Goal: Task Accomplishment & Management: Complete application form

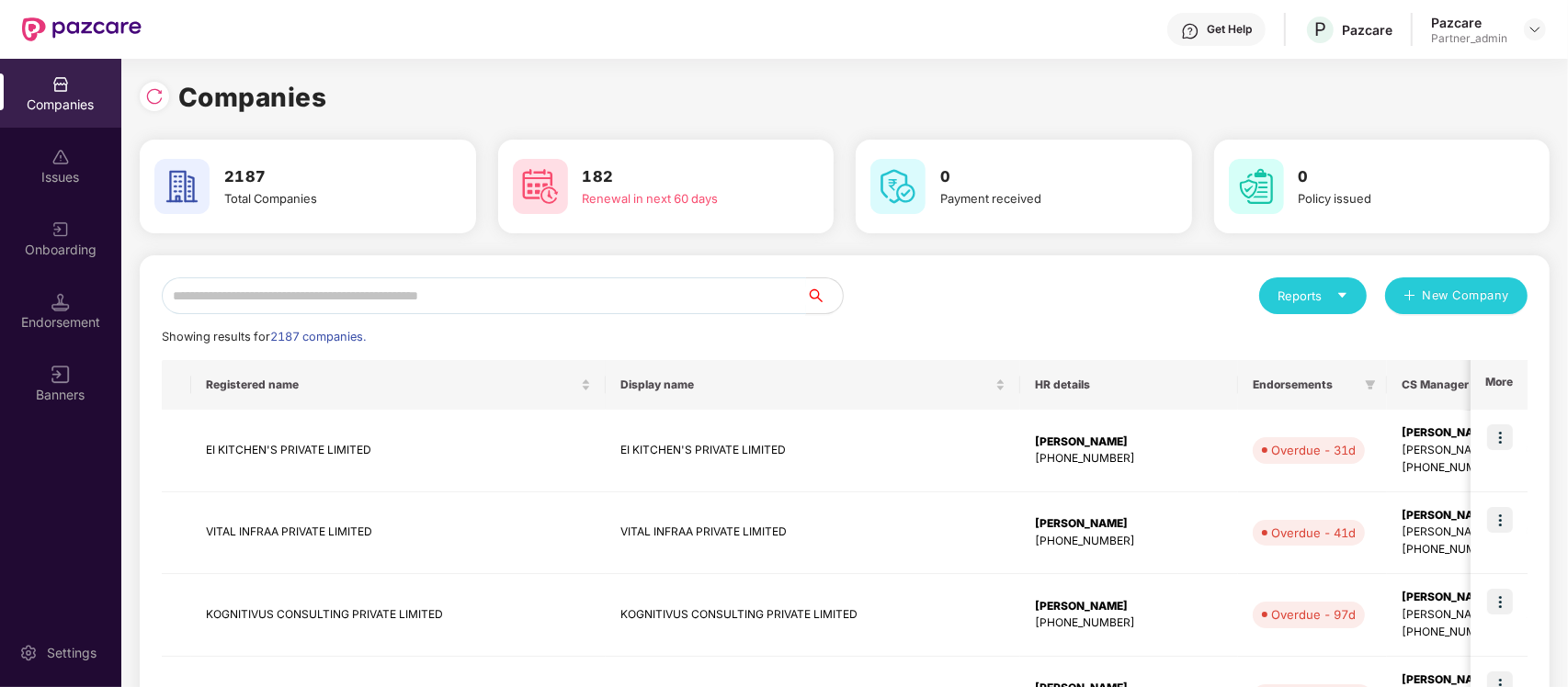
click at [593, 288] on input "text" at bounding box center [484, 296] width 645 height 37
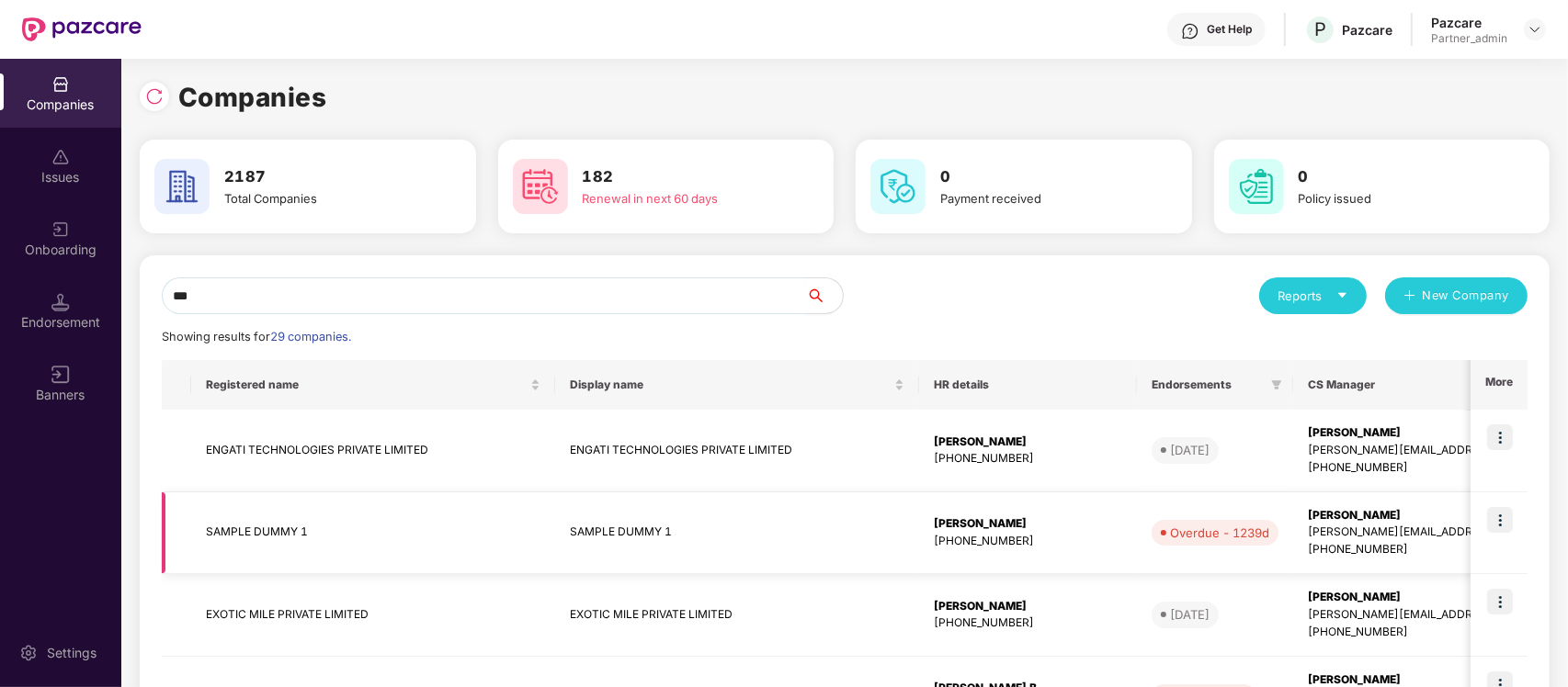
type input "***"
click at [1064, 538] on div "[PHONE_NUMBER]" at bounding box center [1028, 542] width 188 height 17
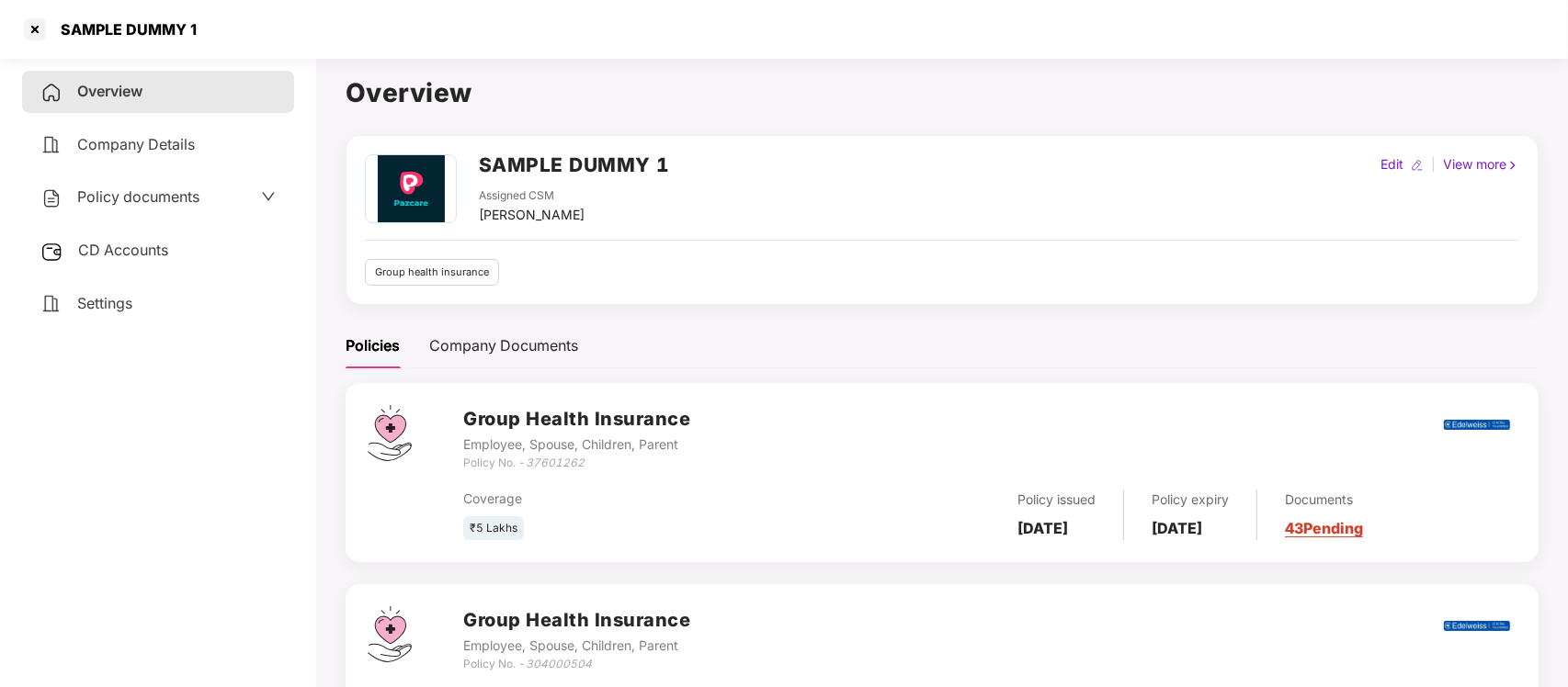
click at [1402, 154] on div "Edit" at bounding box center [1392, 163] width 30 height 20
select select "****"
select select "**********"
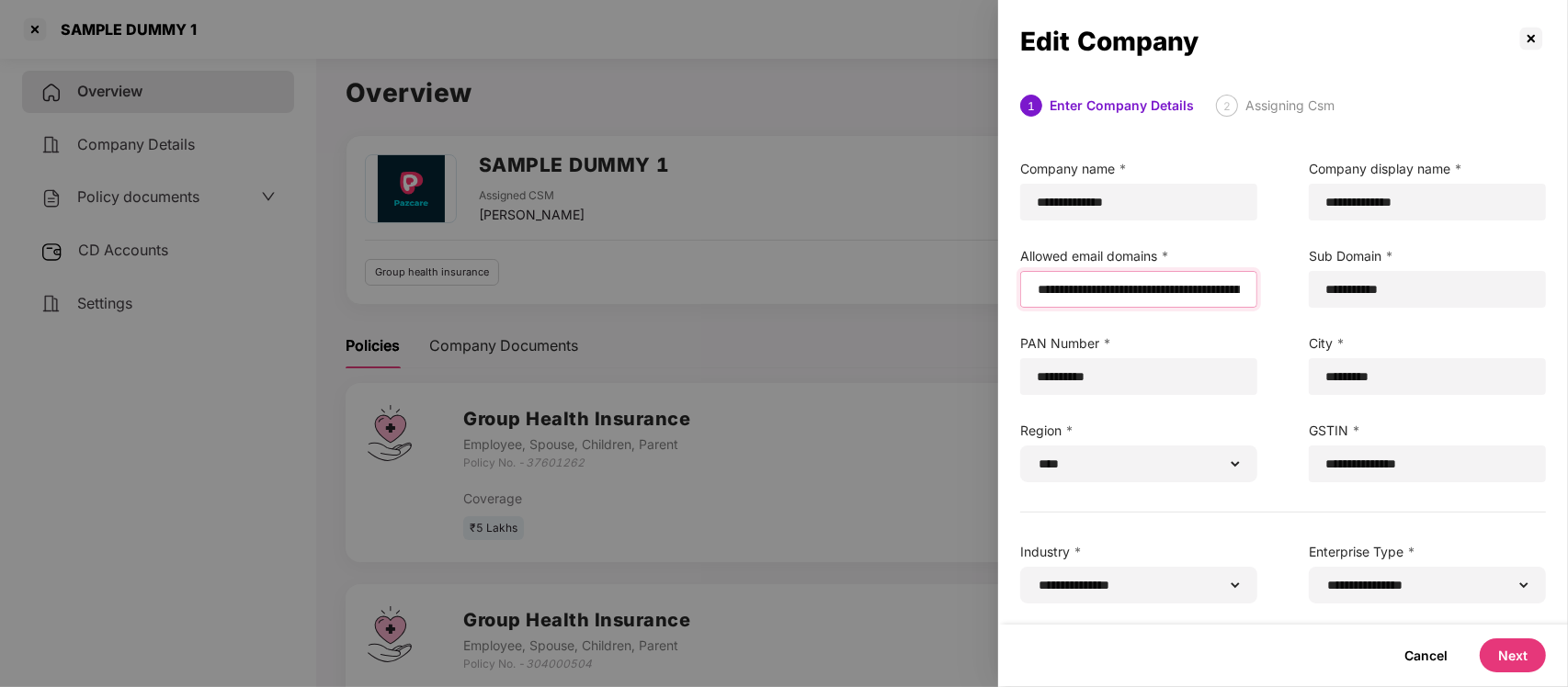
click at [1040, 290] on input "email" at bounding box center [1138, 290] width 206 height 19
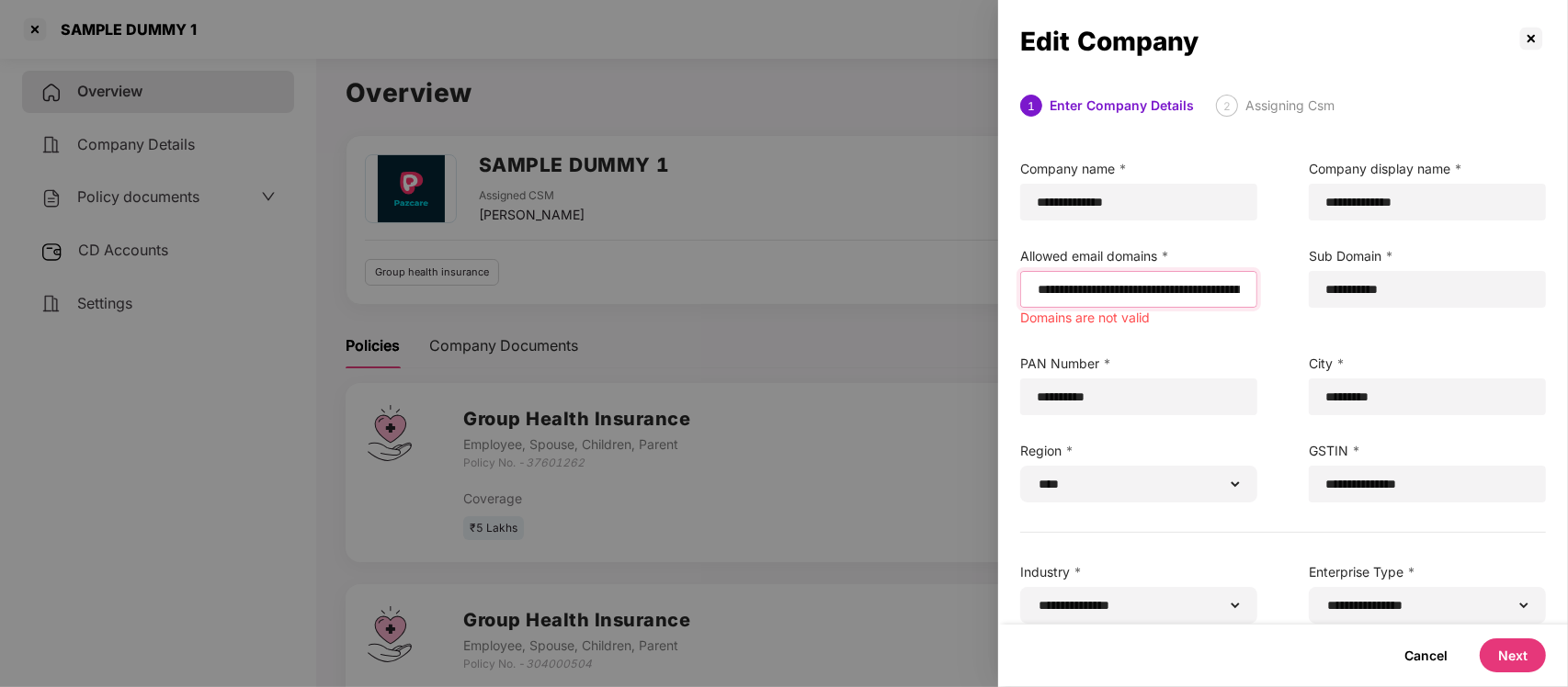
paste input "**********"
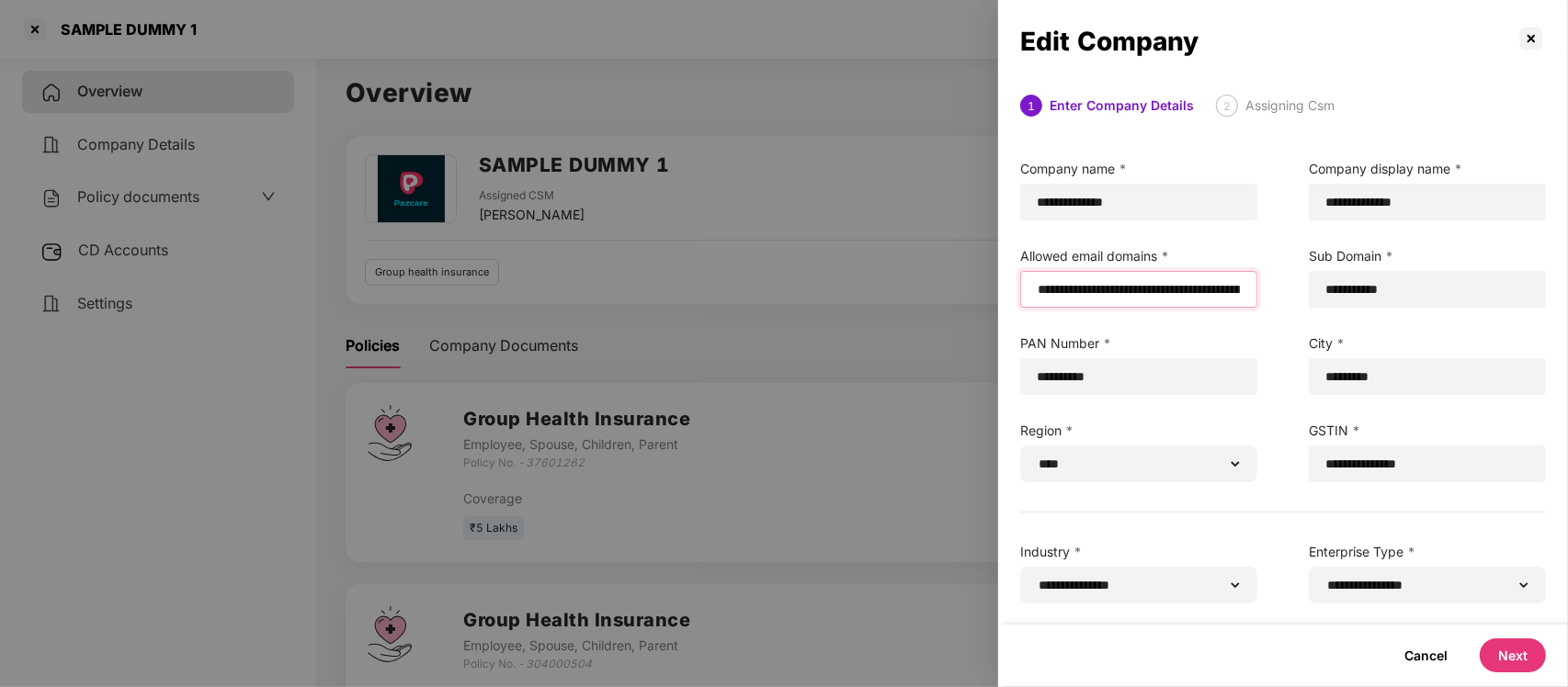
type input "**********"
click at [1514, 649] on button "Next" at bounding box center [1513, 656] width 67 height 34
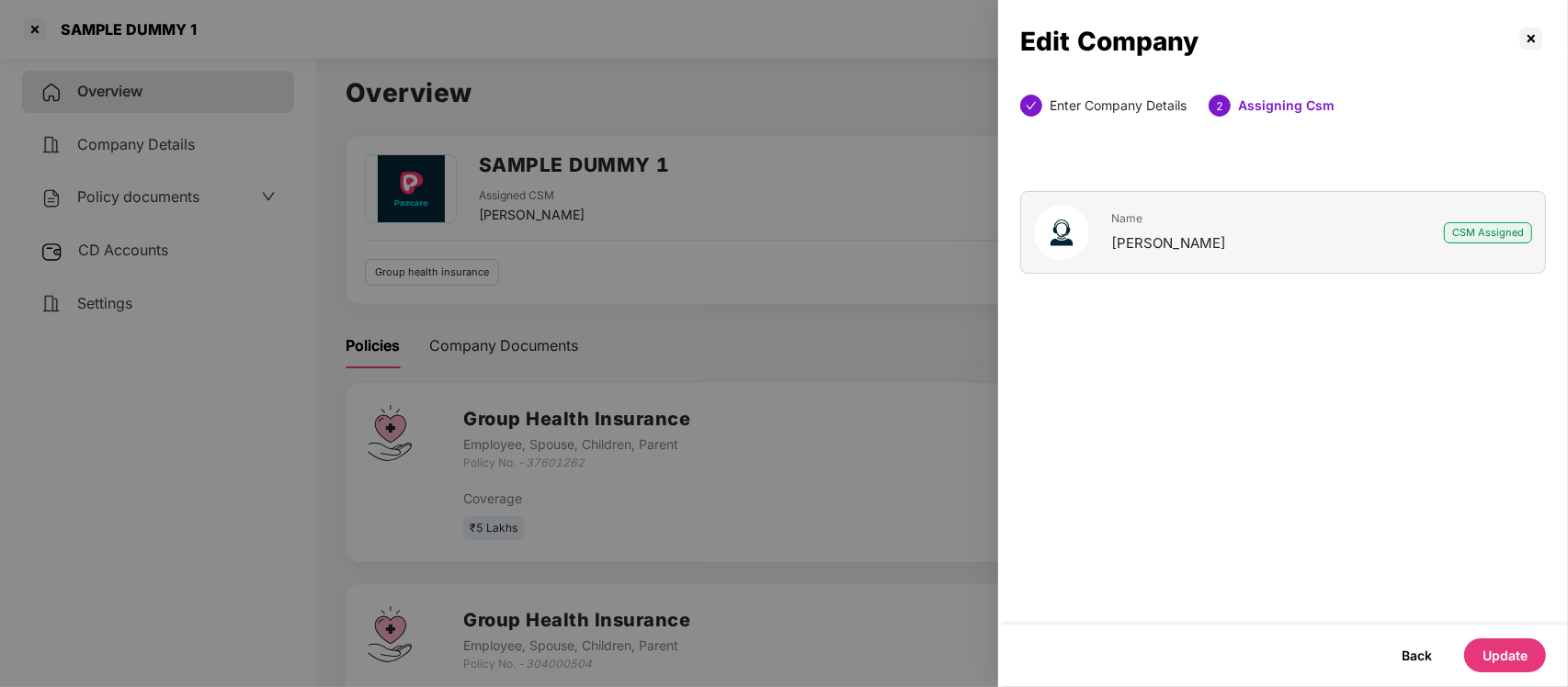
click at [1514, 649] on button "Update" at bounding box center [1505, 656] width 82 height 34
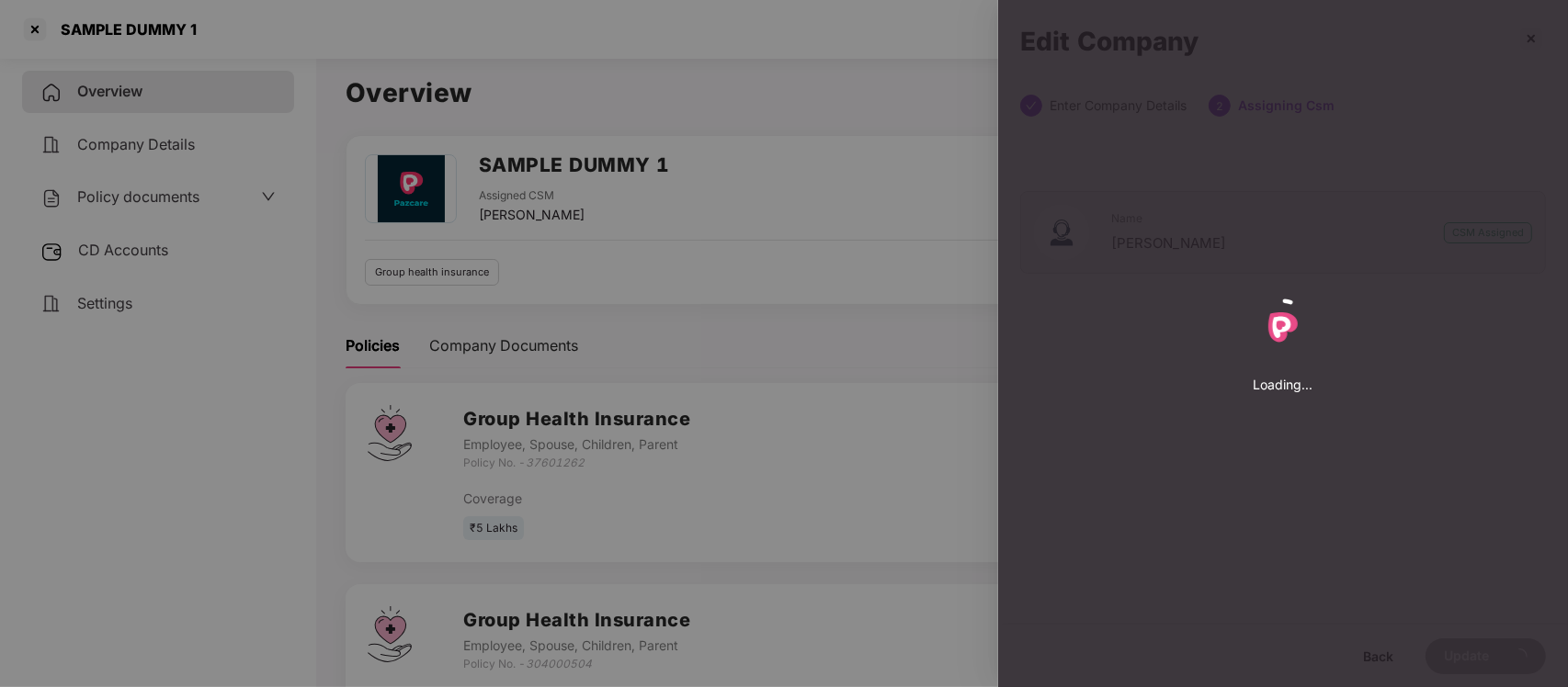
select select "****"
select select "**********"
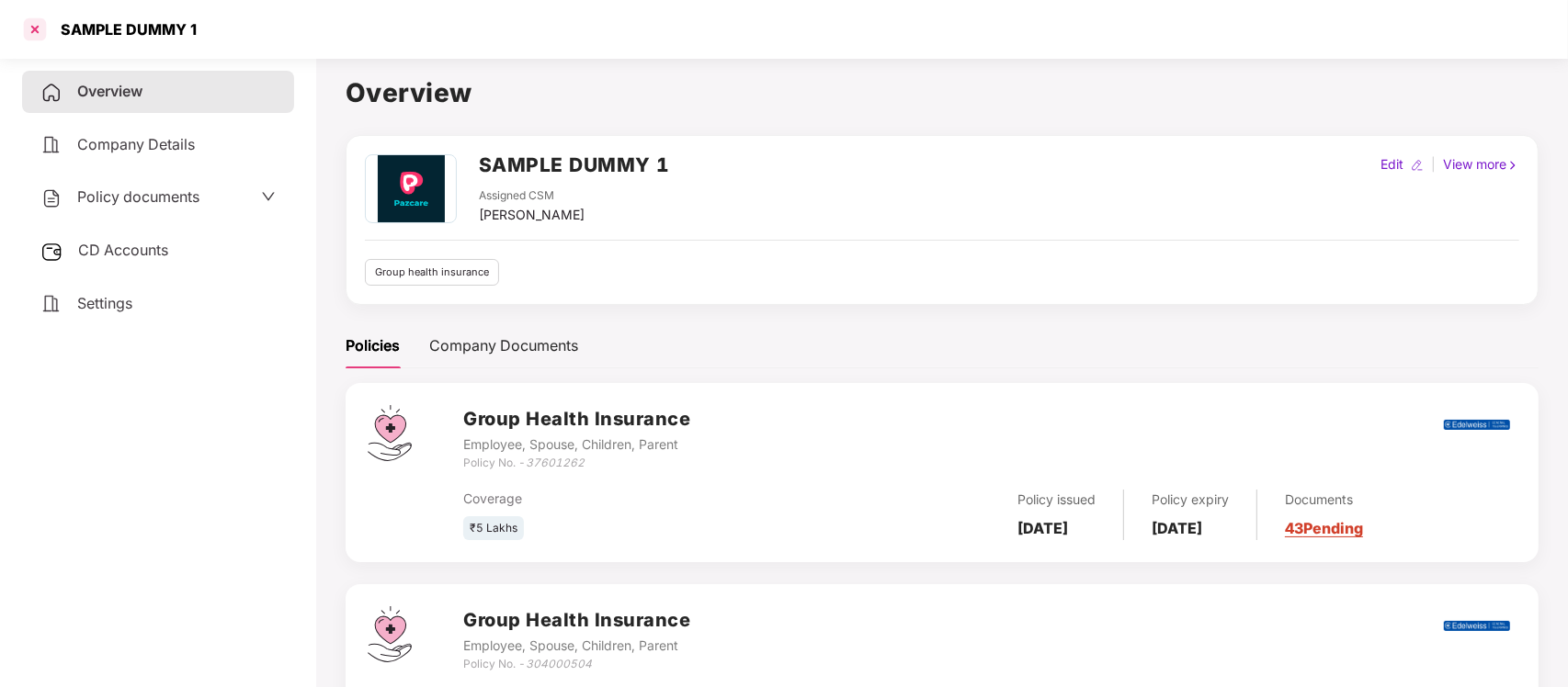
click at [48, 34] on div at bounding box center [34, 29] width 29 height 29
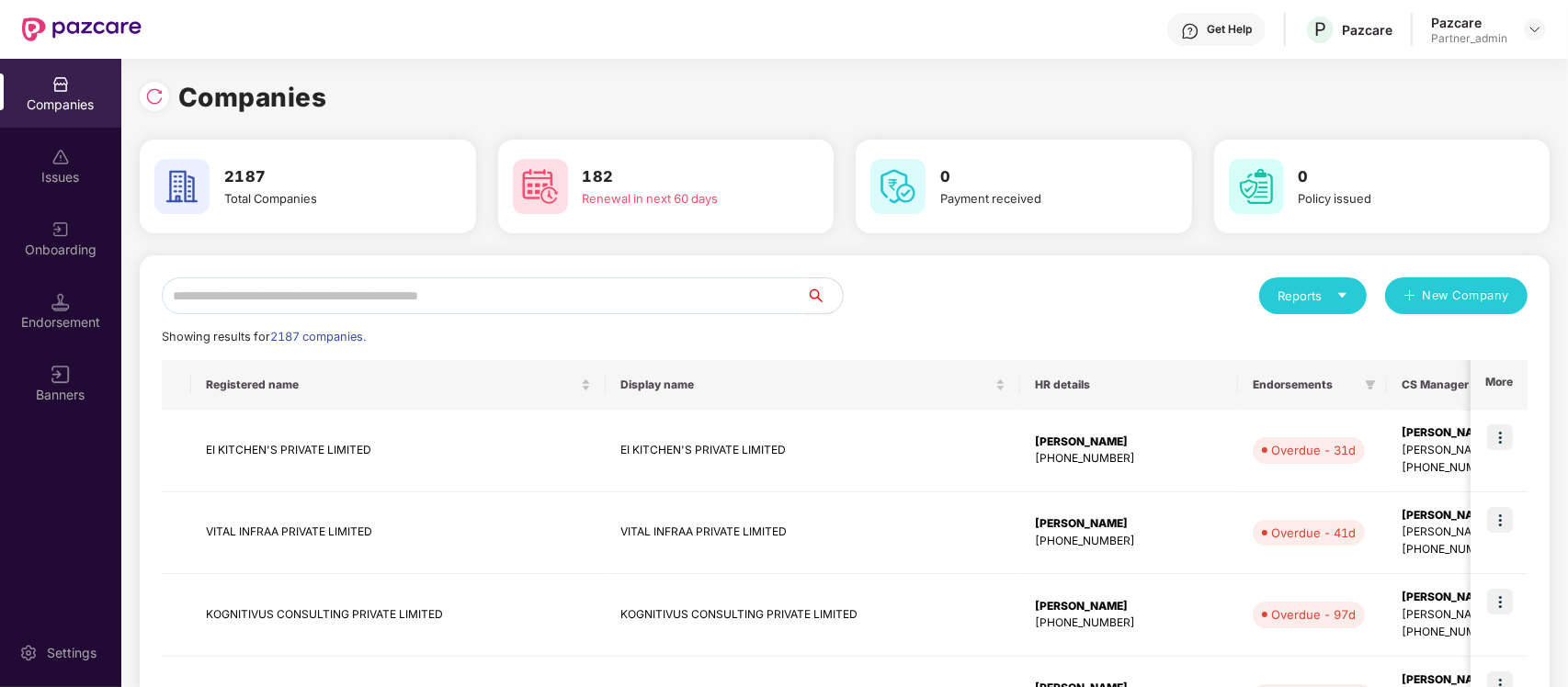
click at [490, 285] on input "text" at bounding box center [484, 296] width 645 height 37
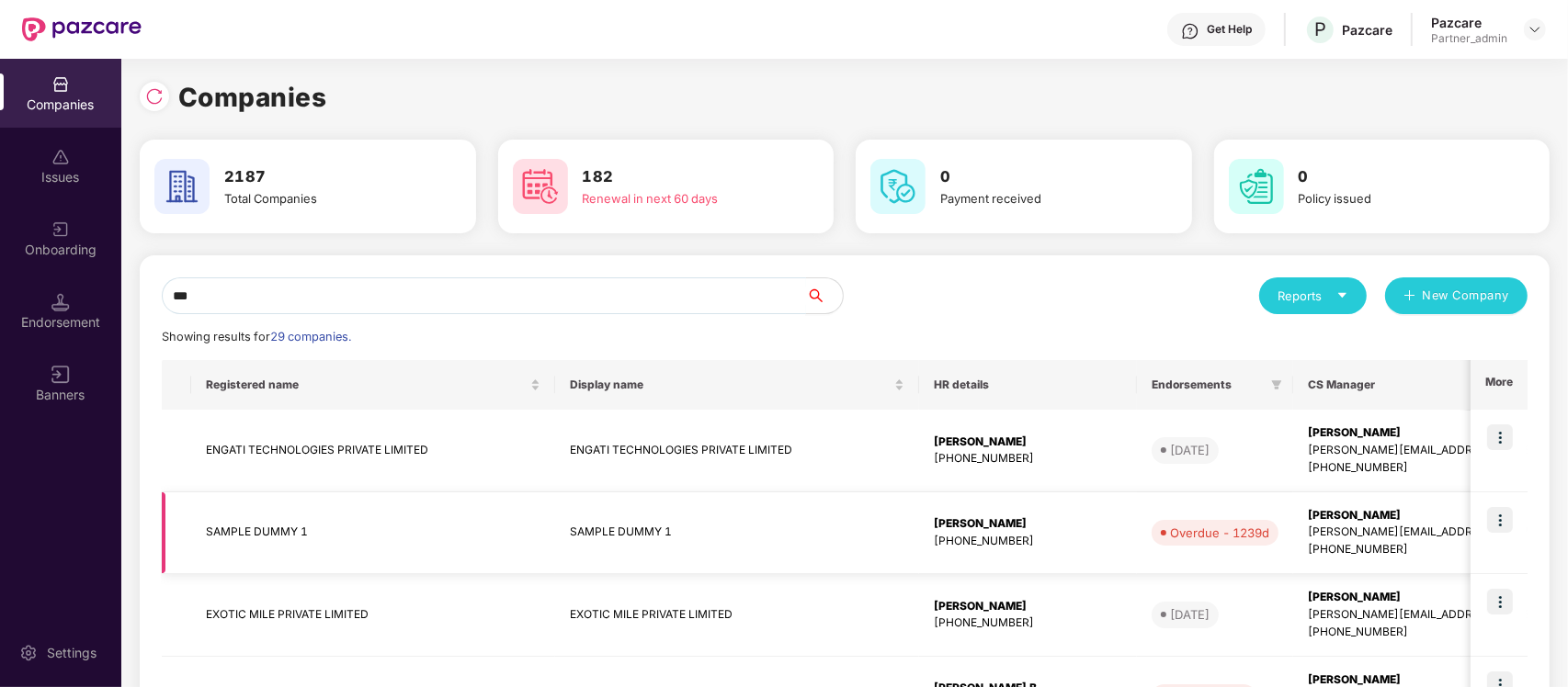
type input "***"
click at [1507, 522] on img at bounding box center [1500, 520] width 26 height 26
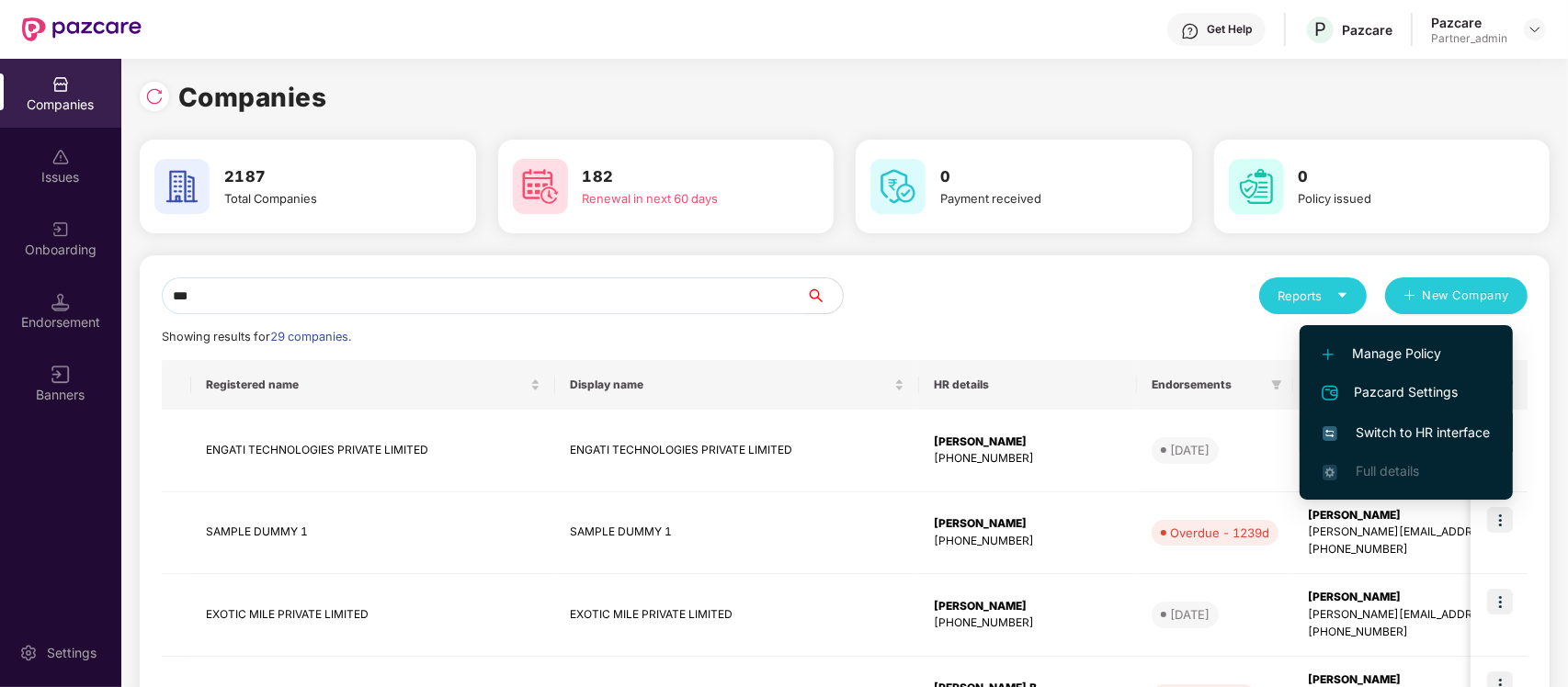
click at [1432, 424] on span "Switch to HR interface" at bounding box center [1406, 432] width 167 height 20
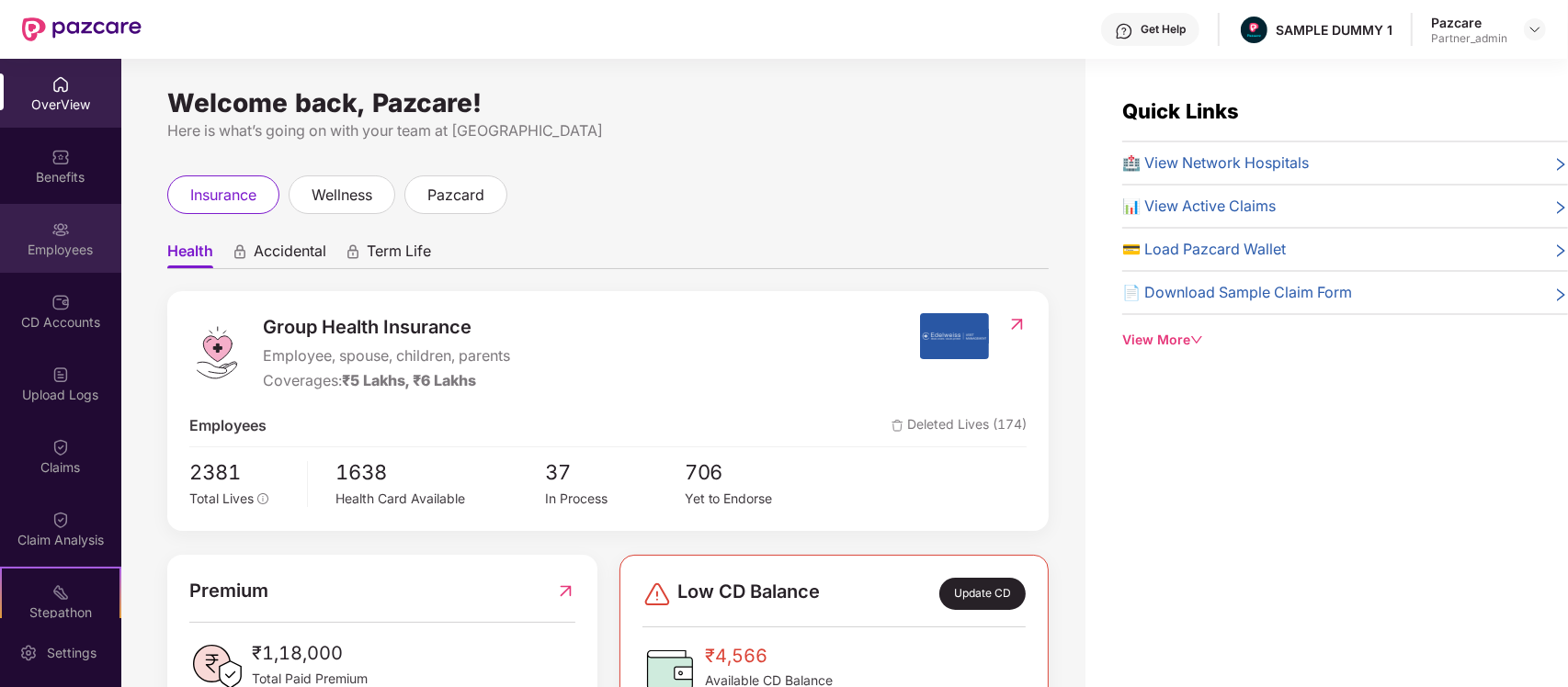
click at [60, 207] on div "Employees" at bounding box center [61, 239] width 122 height 69
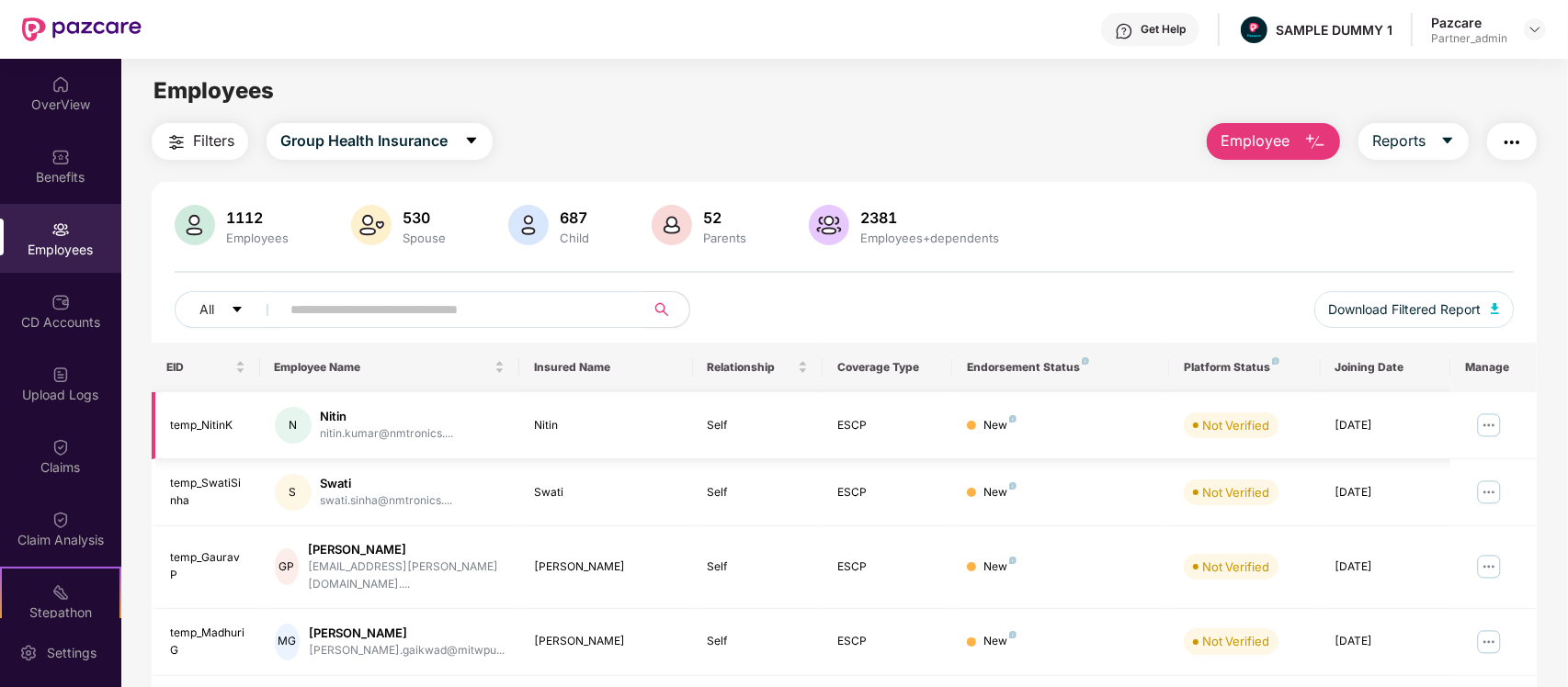
click at [1484, 418] on img at bounding box center [1489, 425] width 29 height 29
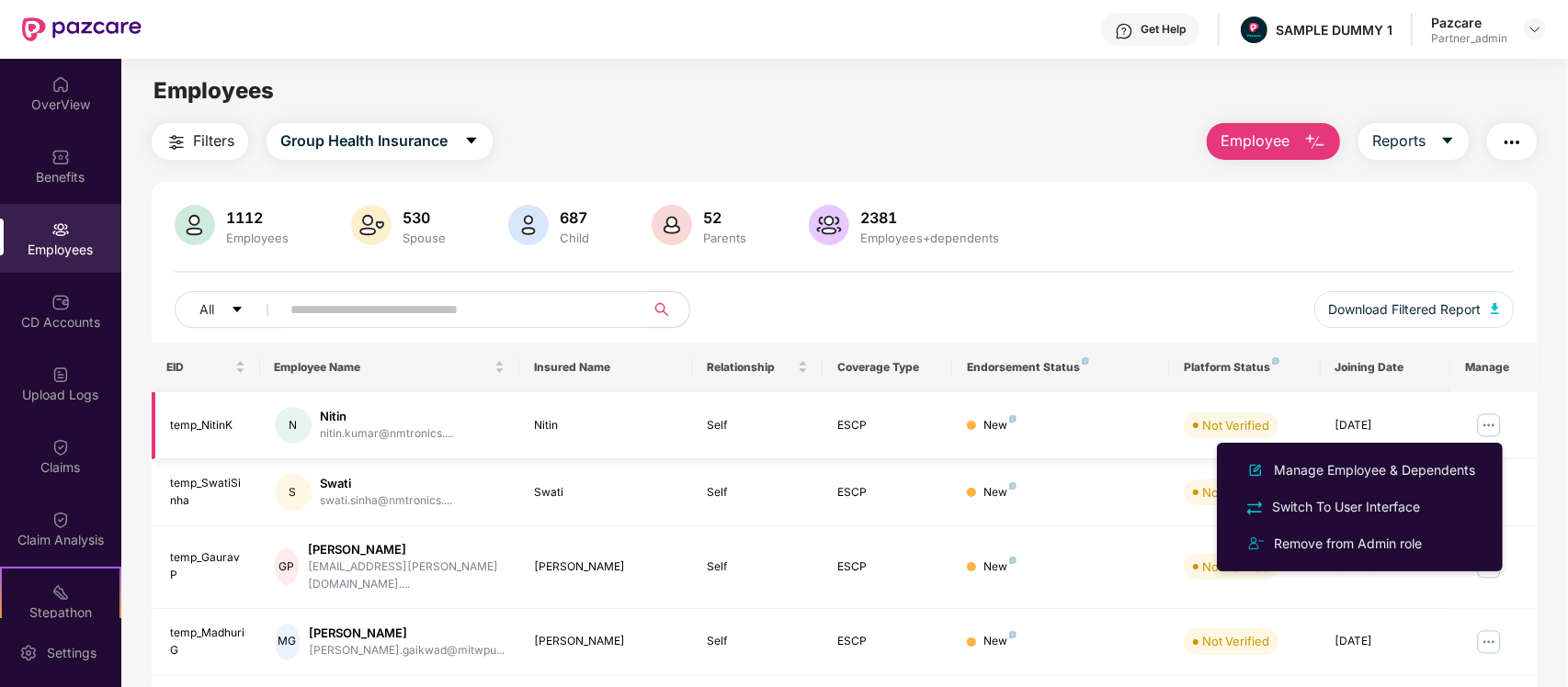
click at [1443, 396] on td "[DATE]" at bounding box center [1385, 426] width 129 height 67
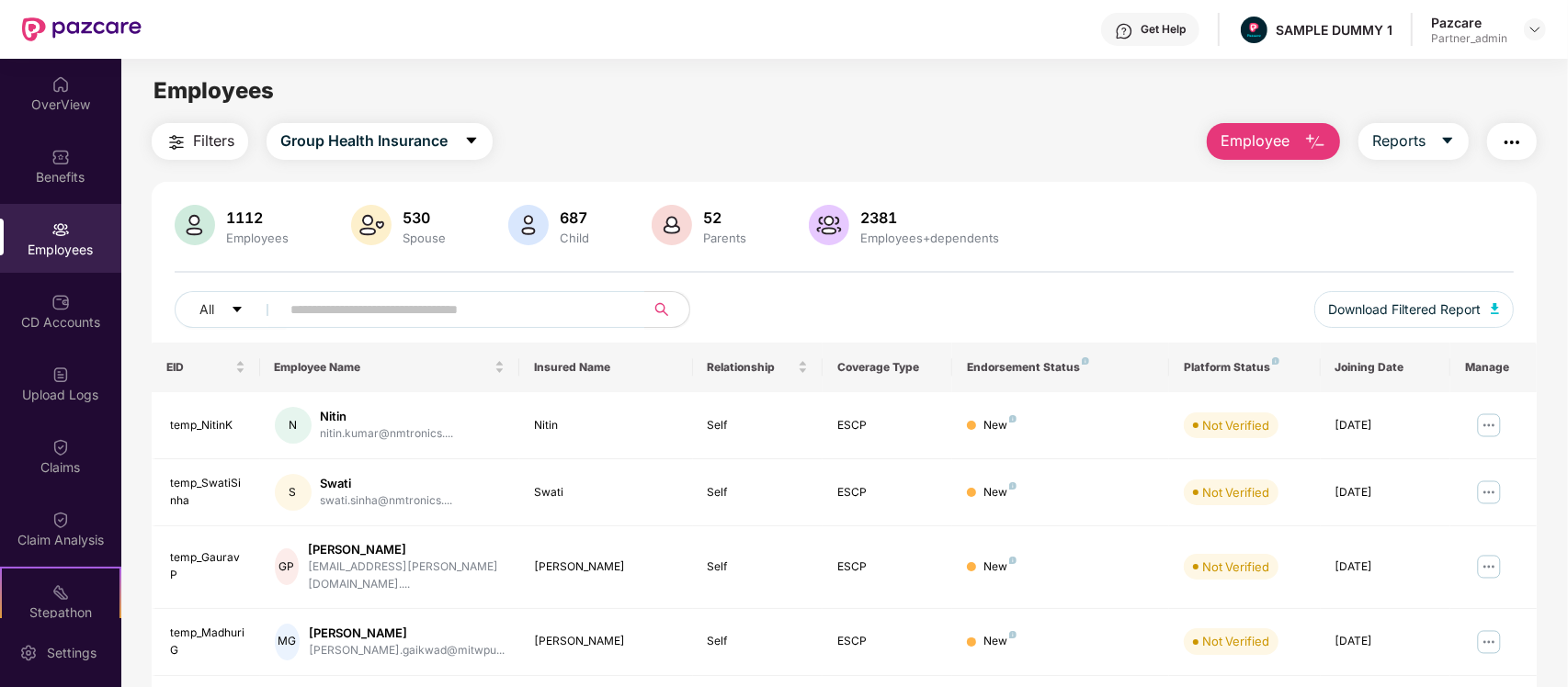
click at [1274, 125] on button "Employee" at bounding box center [1273, 142] width 133 height 37
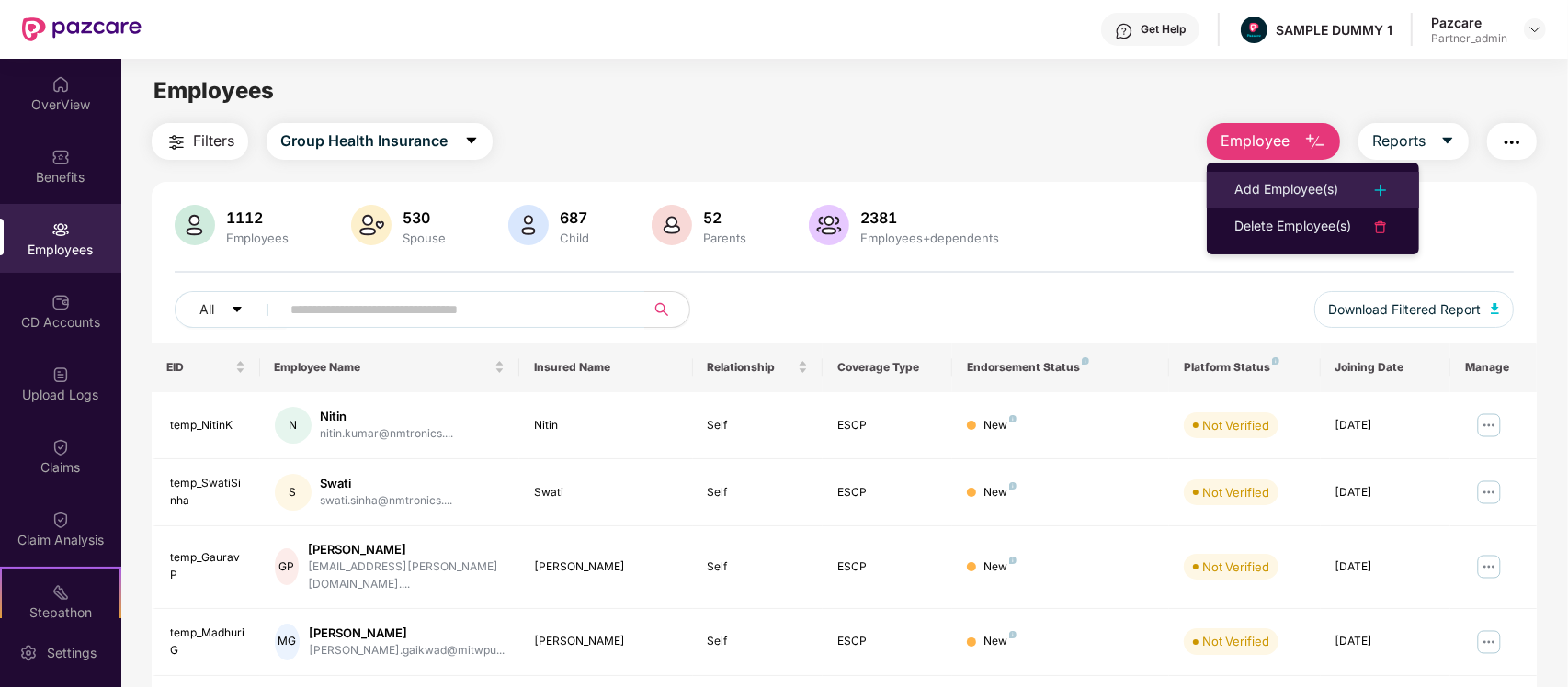
click at [1256, 175] on li "Add Employee(s)" at bounding box center [1312, 190] width 212 height 37
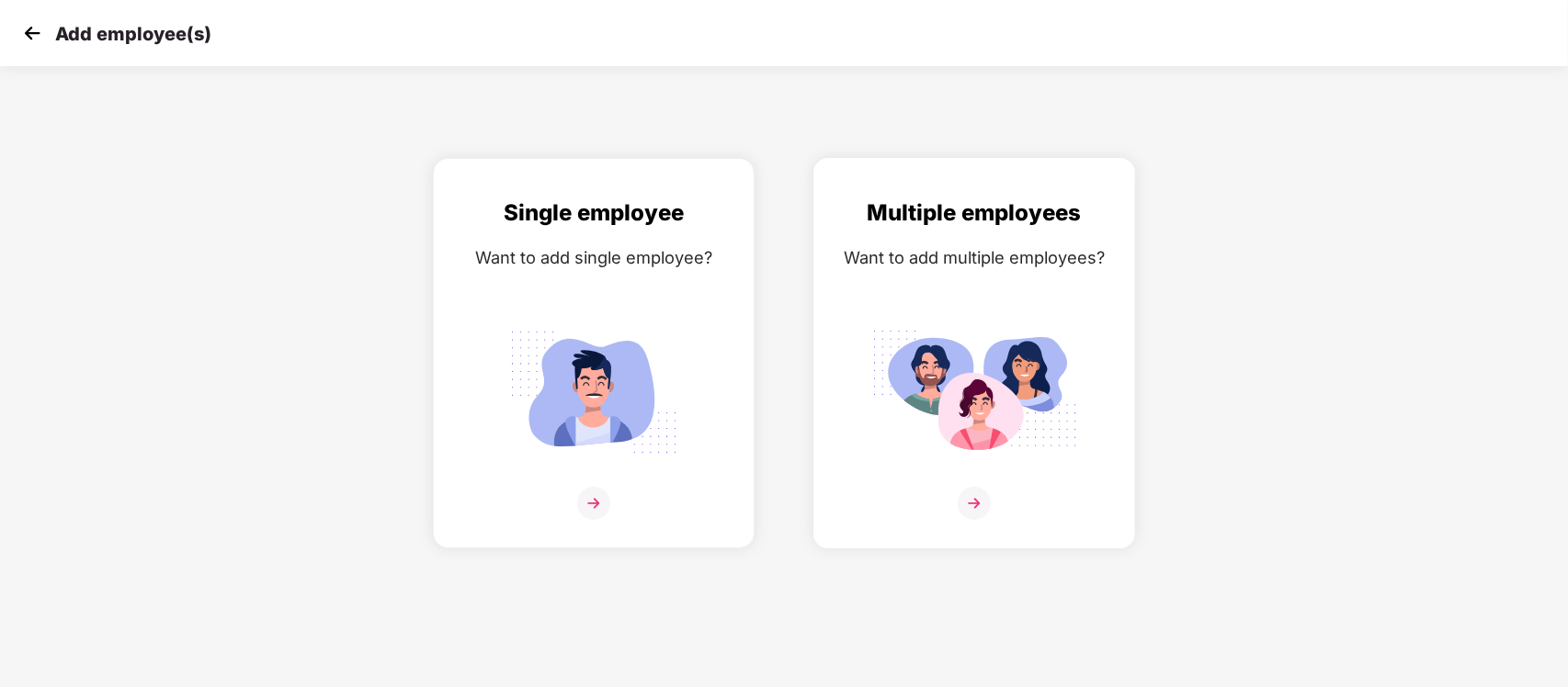
click at [888, 359] on img at bounding box center [974, 391] width 206 height 143
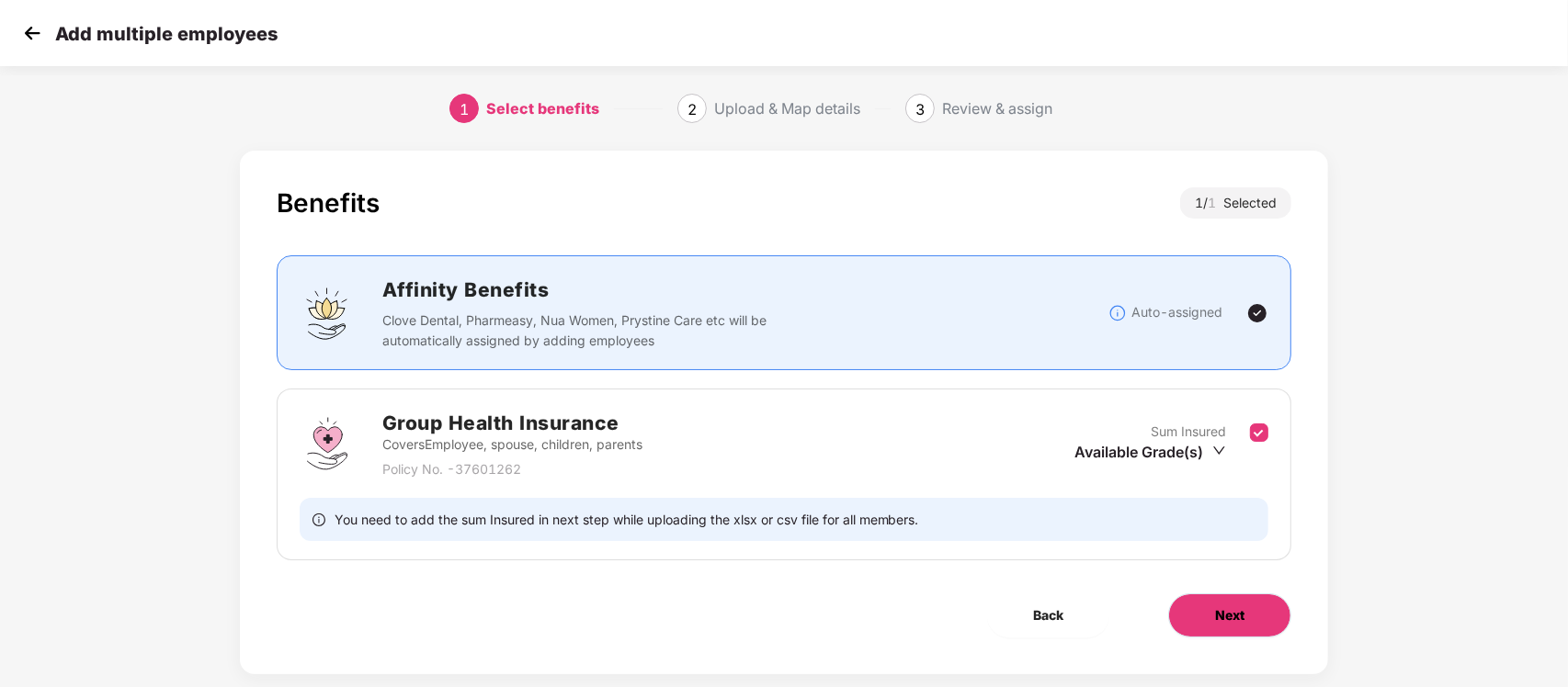
click at [1197, 613] on button "Next" at bounding box center [1230, 615] width 124 height 44
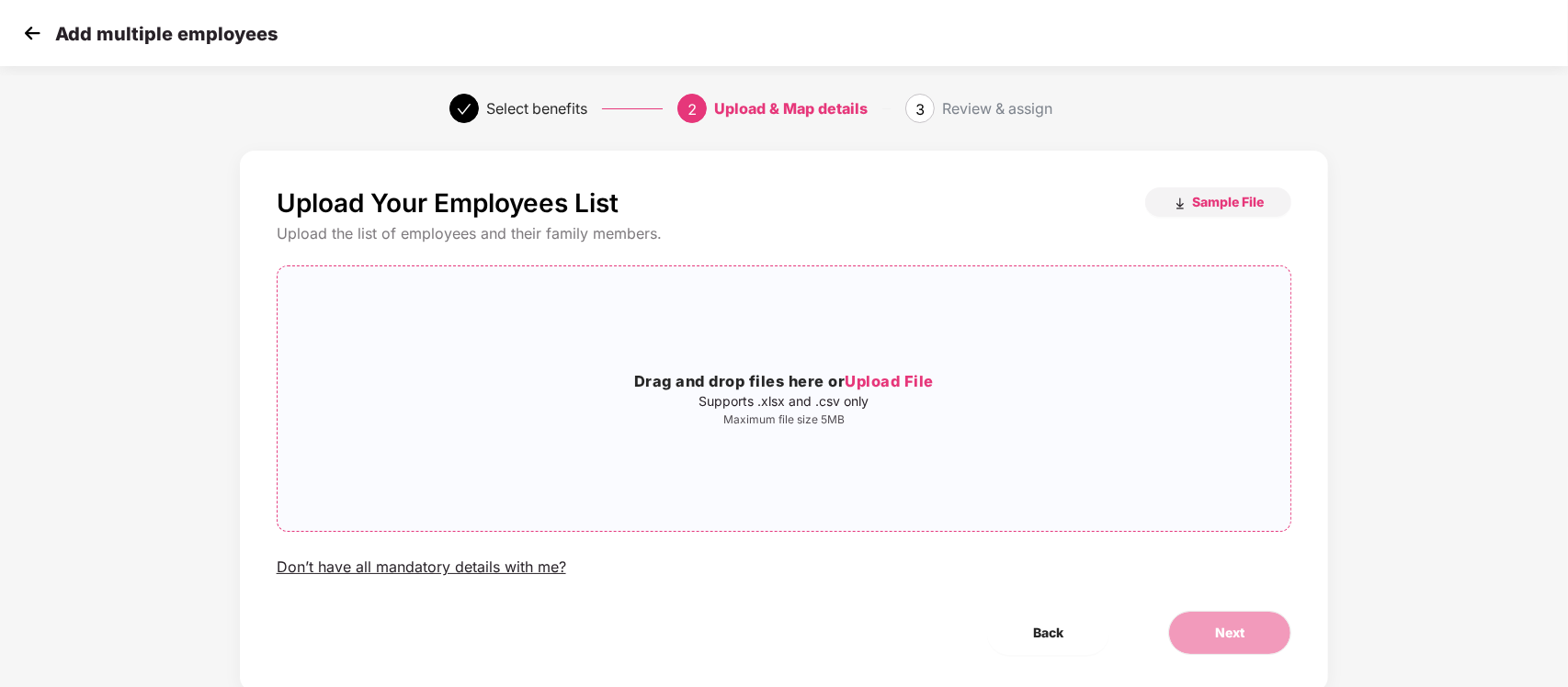
scroll to position [48, 0]
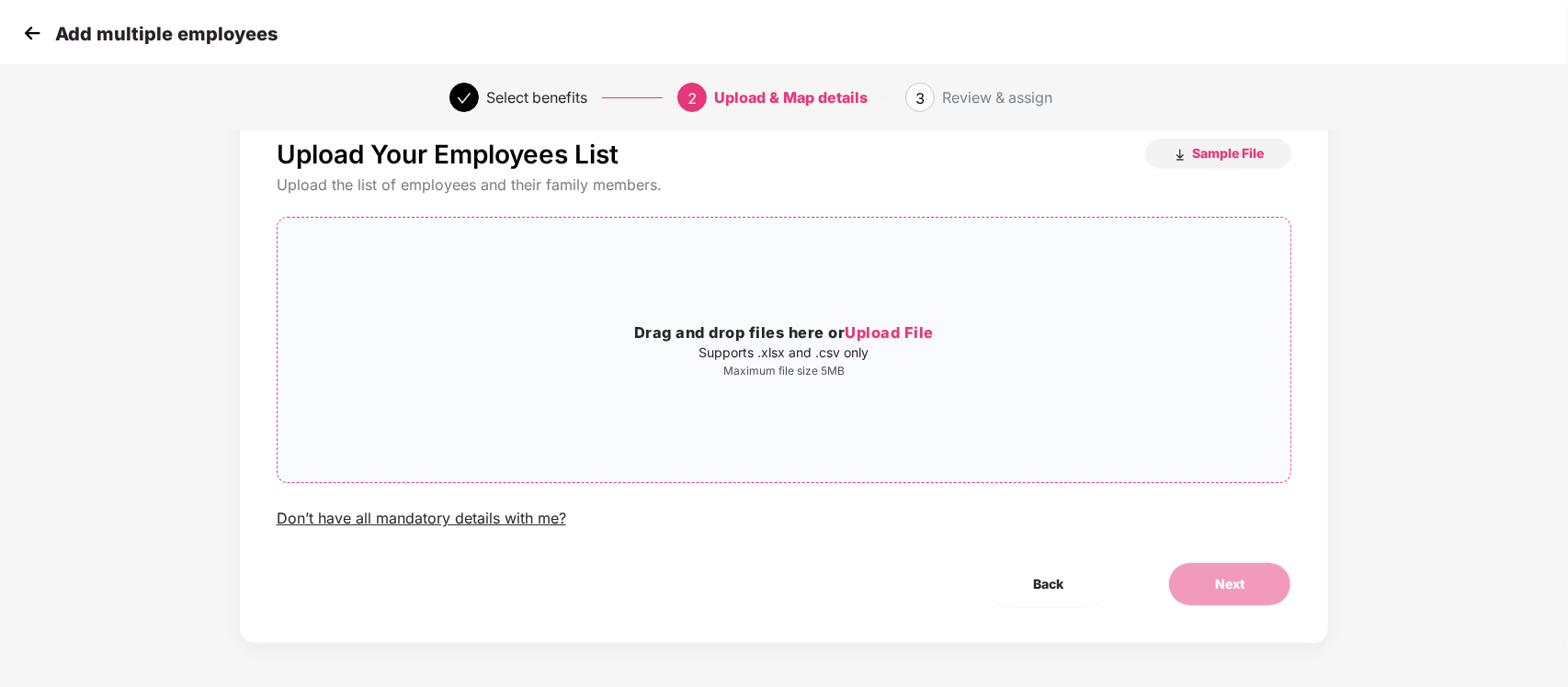
click at [800, 290] on div "Drag and drop files here or Upload File Supports .xlsx and .csv only Maximum fi…" at bounding box center [784, 350] width 1014 height 235
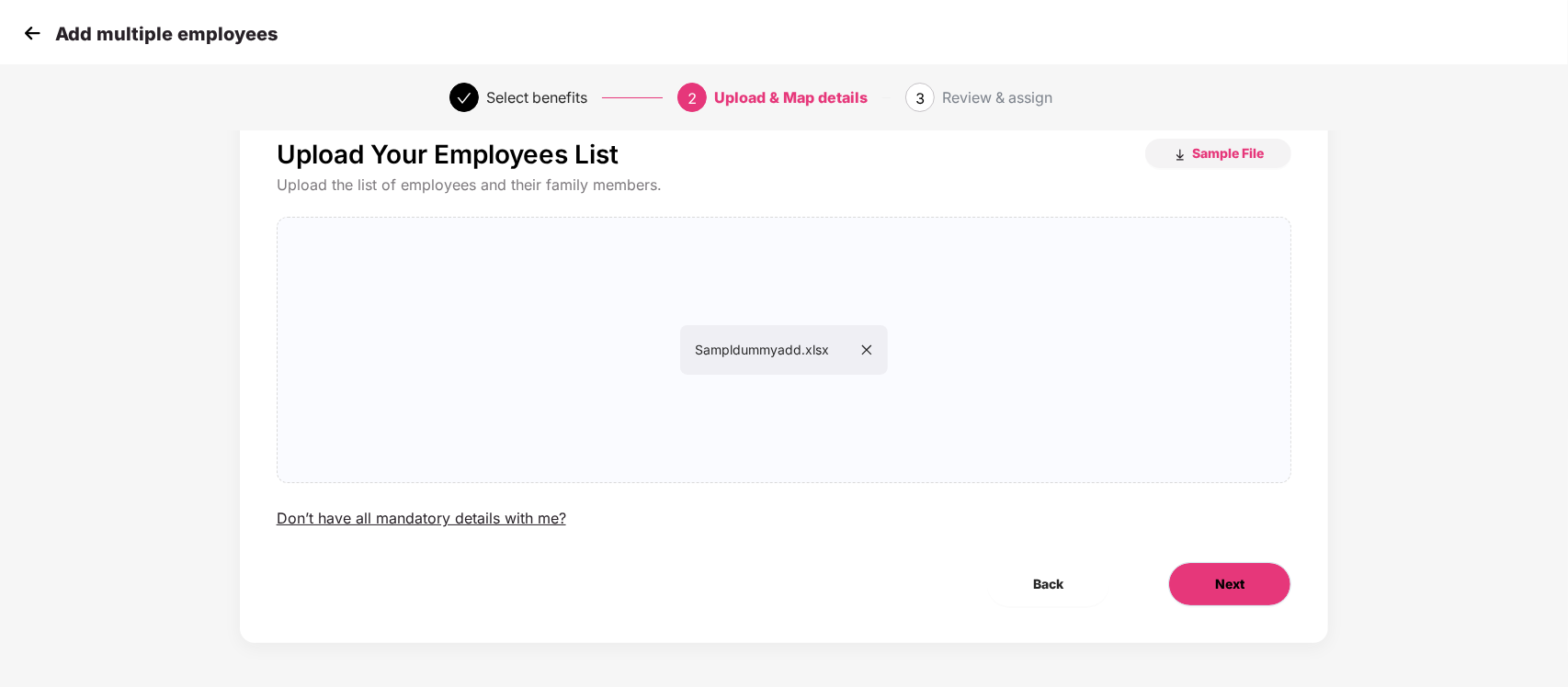
click at [1249, 565] on button "Next" at bounding box center [1230, 584] width 124 height 44
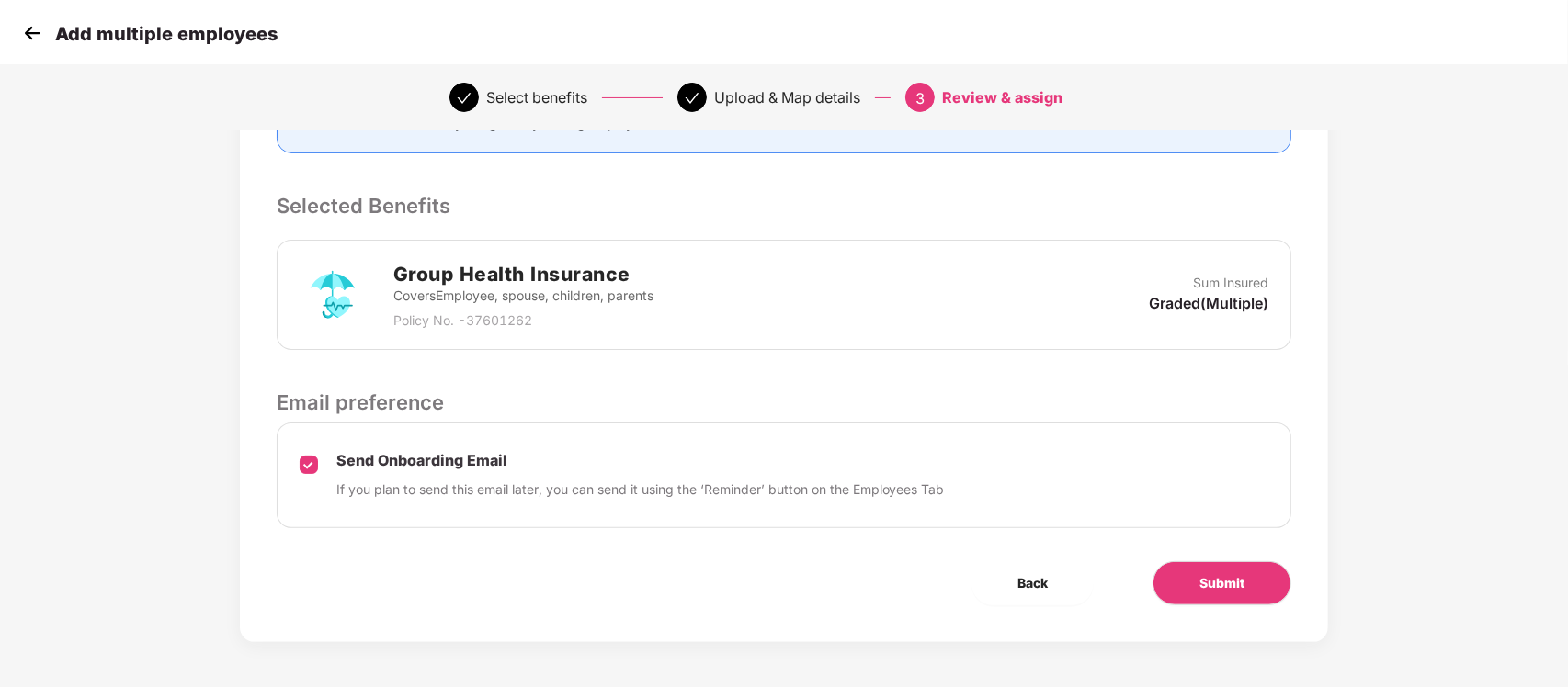
scroll to position [338, 0]
click at [1210, 593] on span "Submit" at bounding box center [1222, 582] width 45 height 20
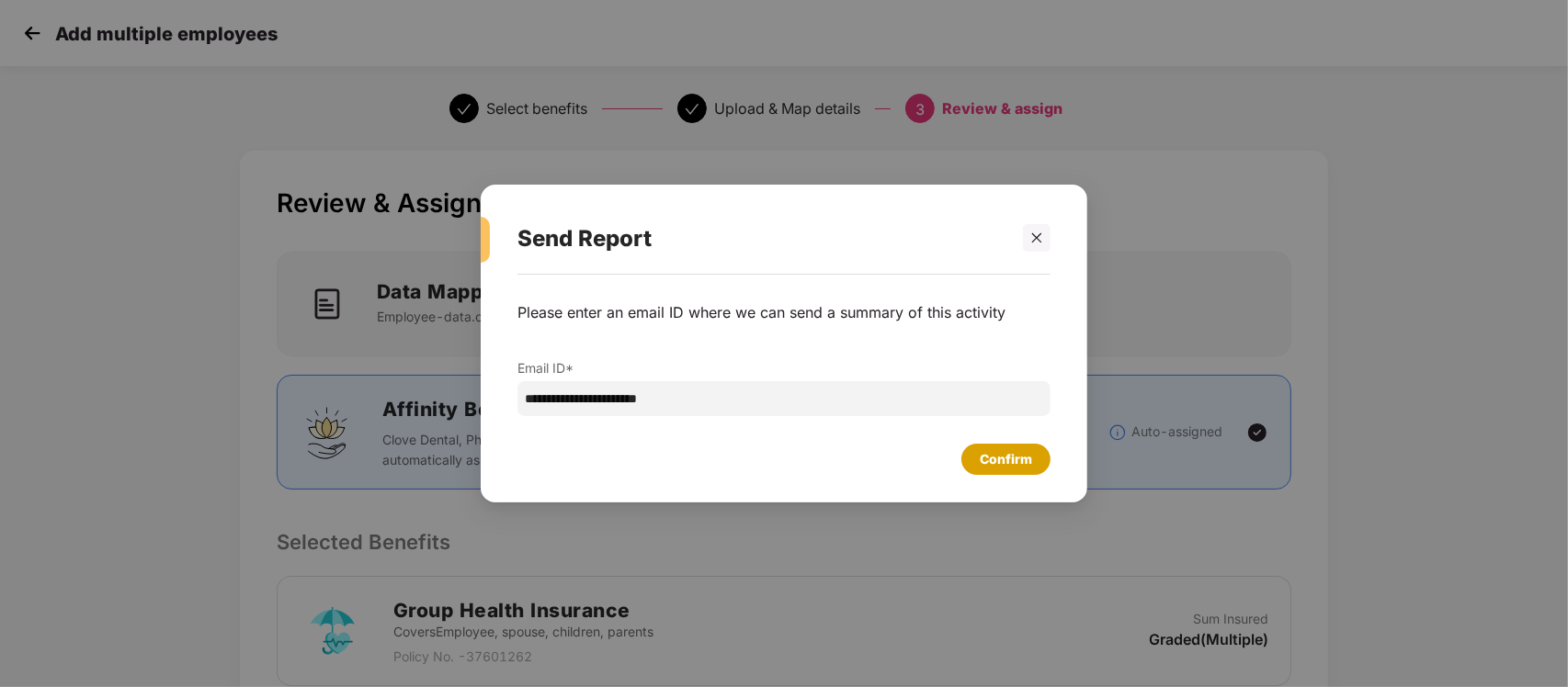
click at [998, 455] on div "Confirm" at bounding box center [1005, 459] width 52 height 20
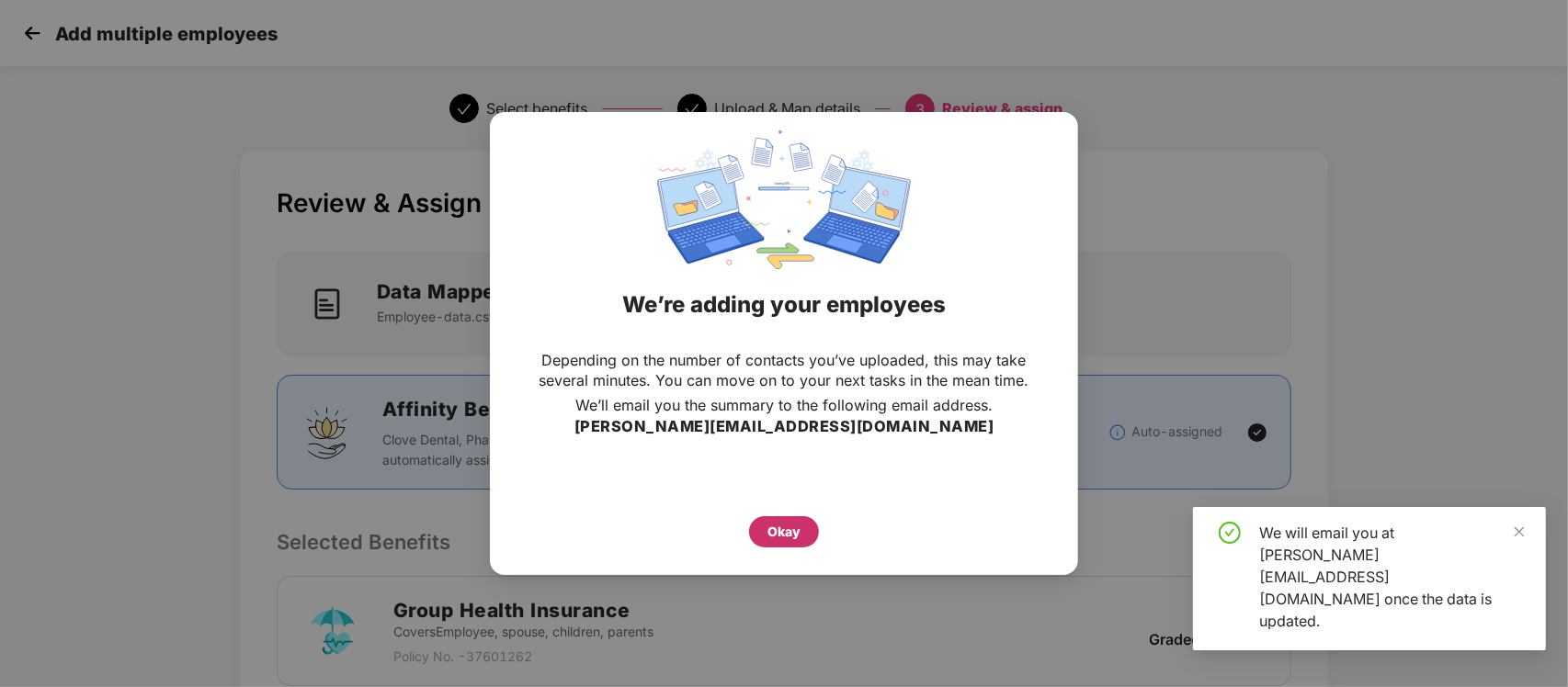
click at [793, 528] on div "Okay" at bounding box center [784, 531] width 33 height 20
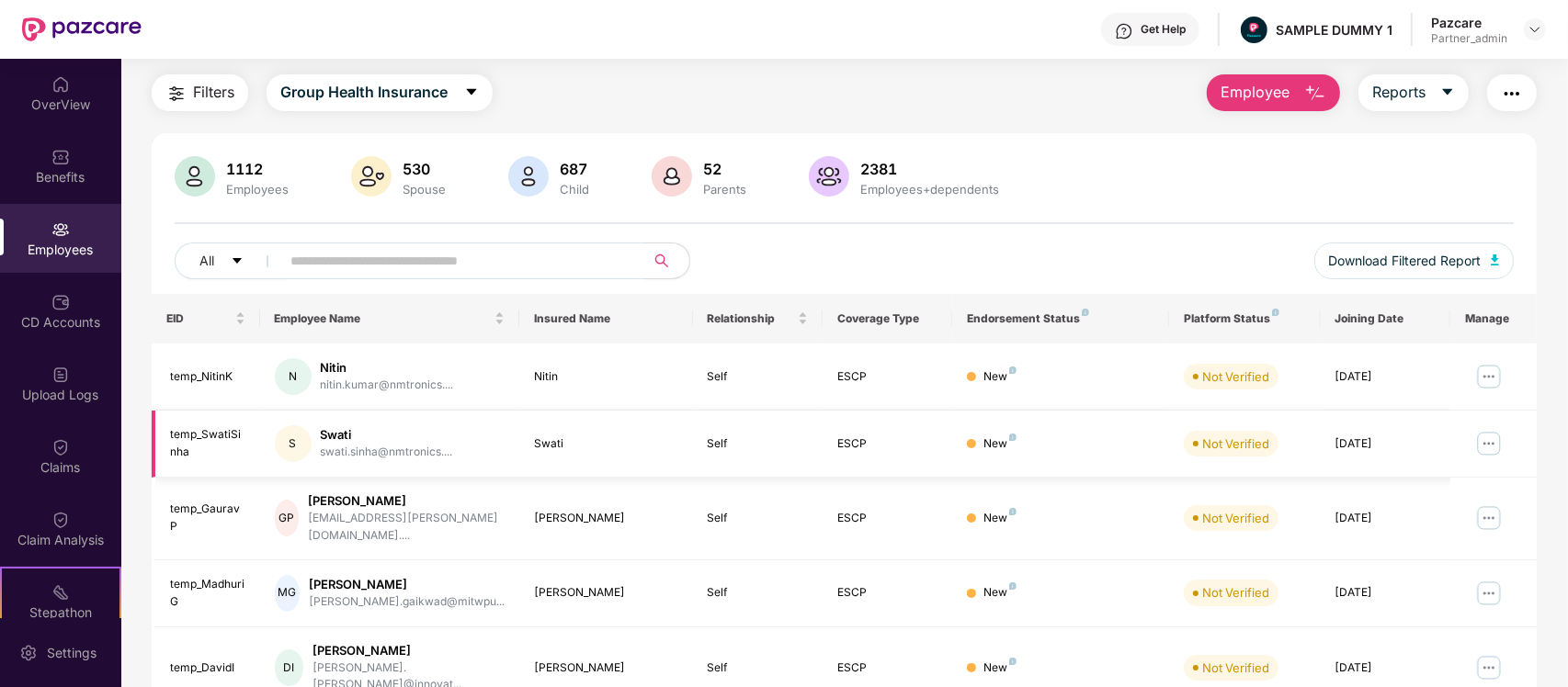
scroll to position [52, 0]
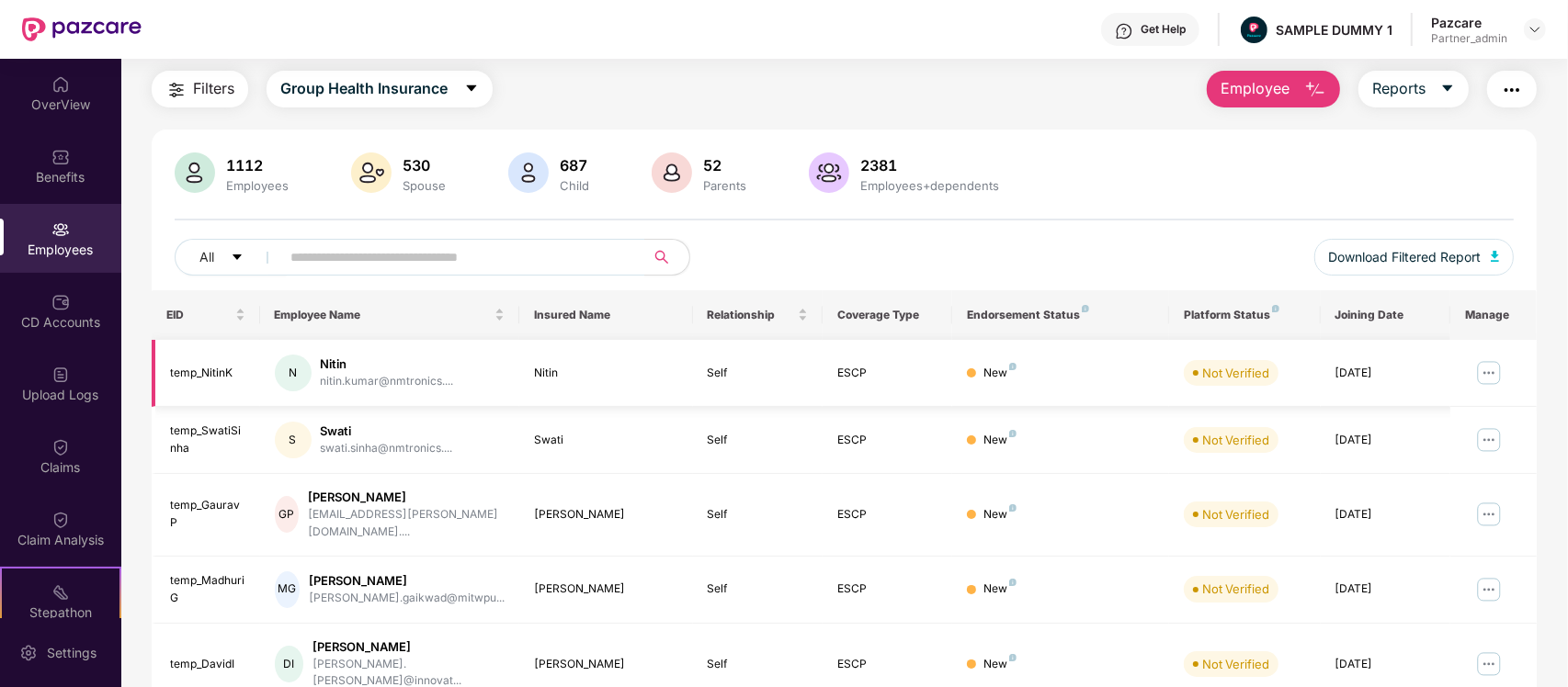
click at [1484, 363] on img at bounding box center [1489, 372] width 29 height 29
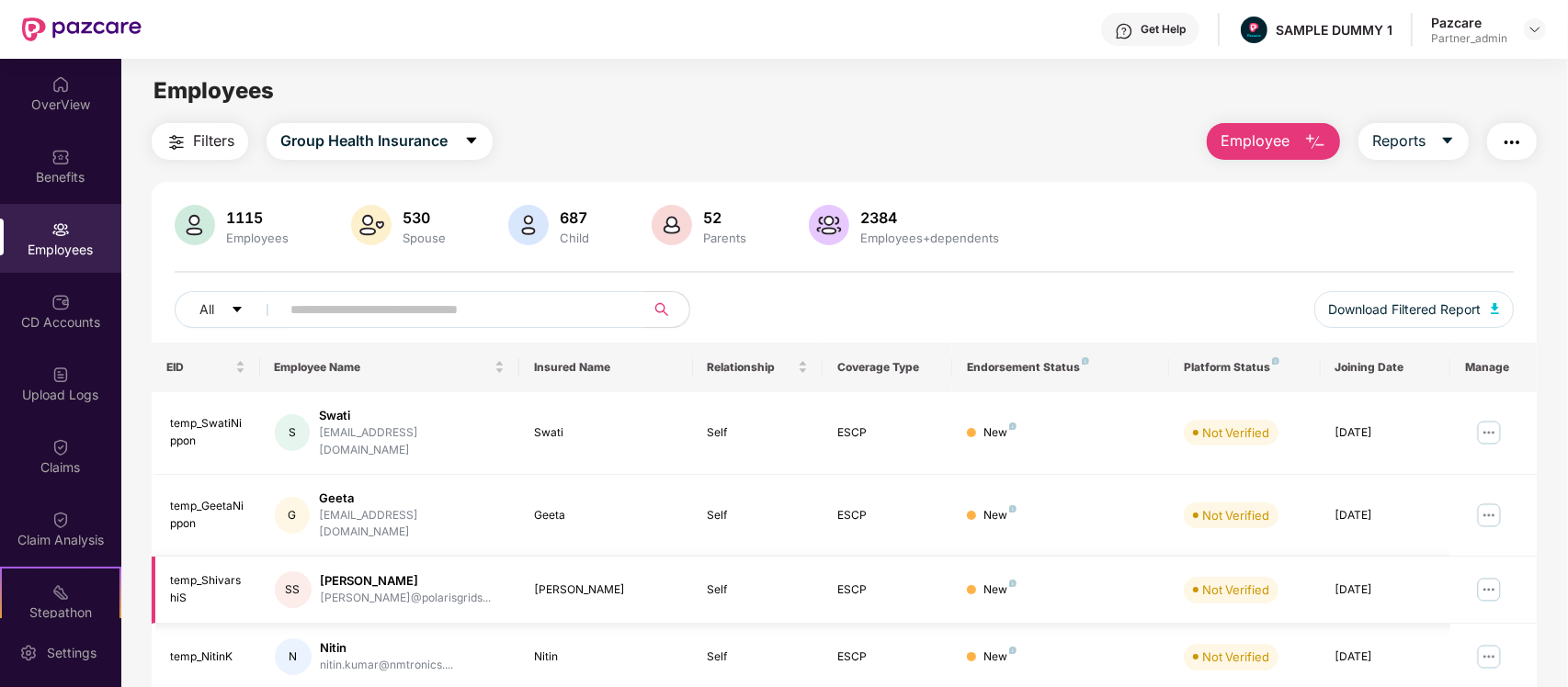
click at [1489, 575] on img at bounding box center [1489, 589] width 29 height 29
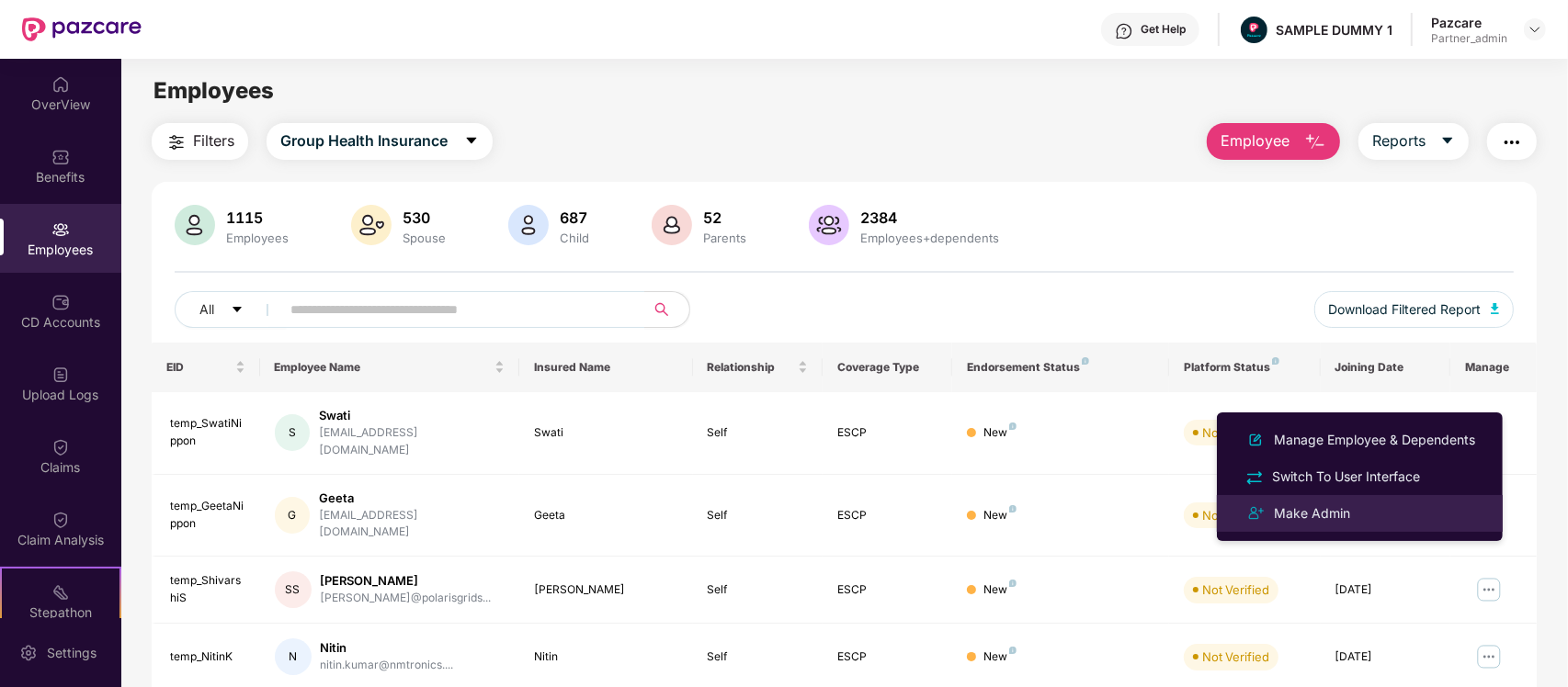
click at [1307, 497] on li "Make Admin" at bounding box center [1360, 513] width 286 height 37
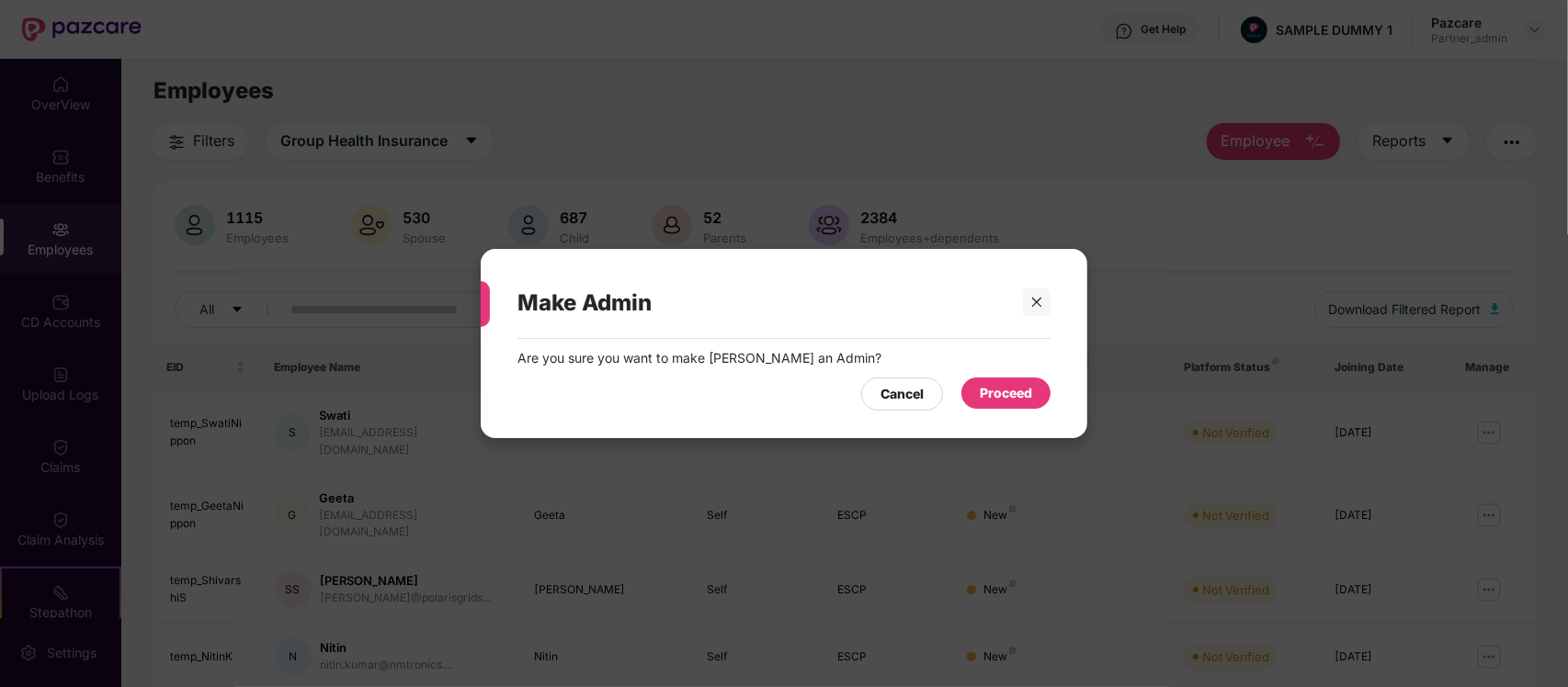
click at [996, 402] on div "Proceed" at bounding box center [1005, 392] width 52 height 20
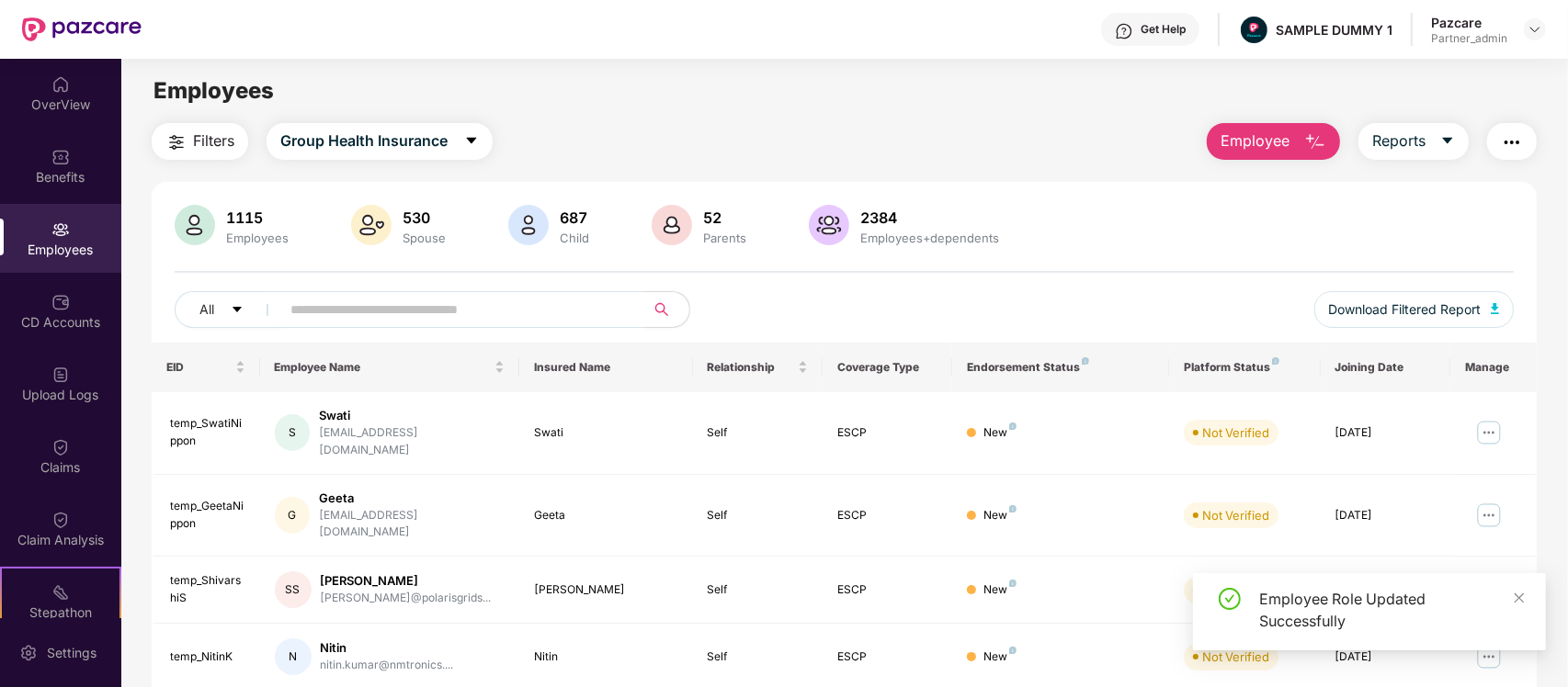
click at [1490, 501] on img at bounding box center [1489, 515] width 29 height 29
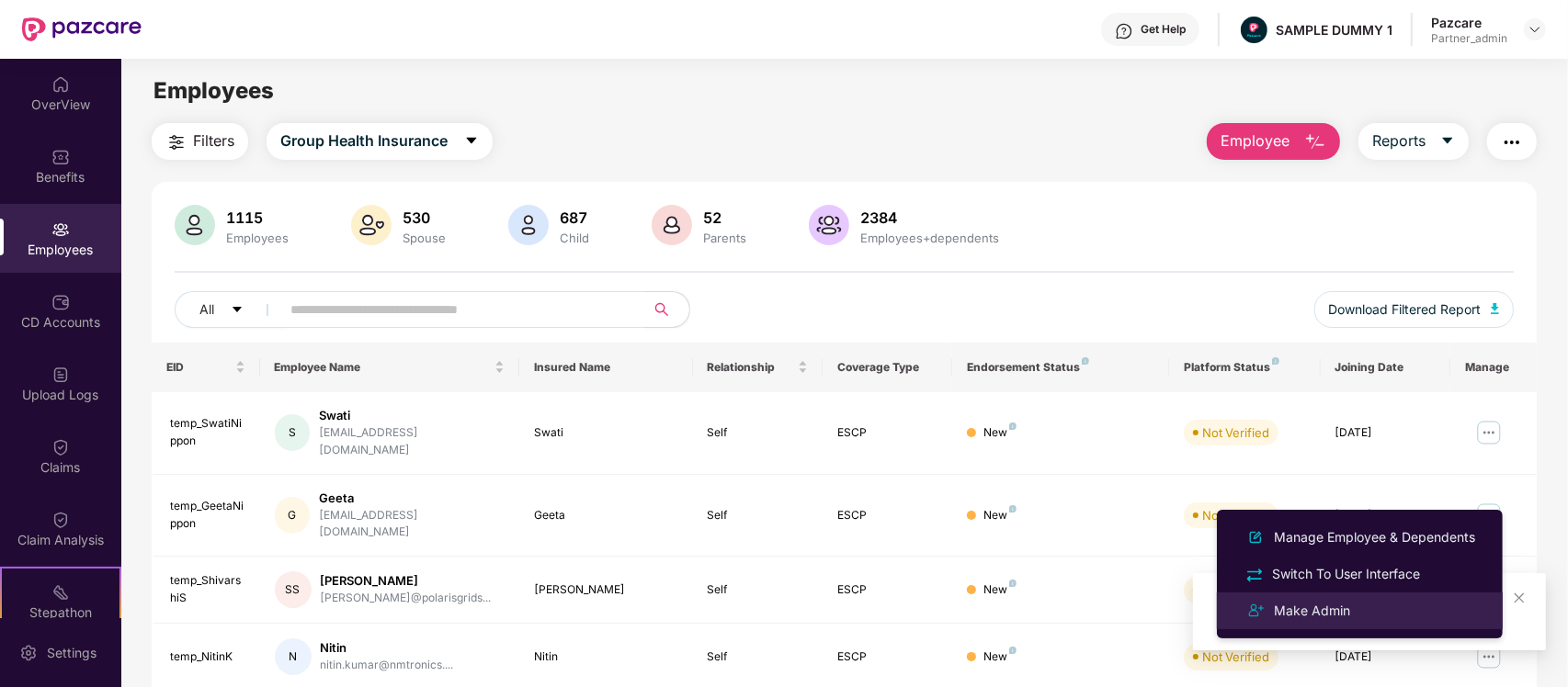
click at [1293, 601] on div "Make Admin" at bounding box center [1312, 610] width 84 height 20
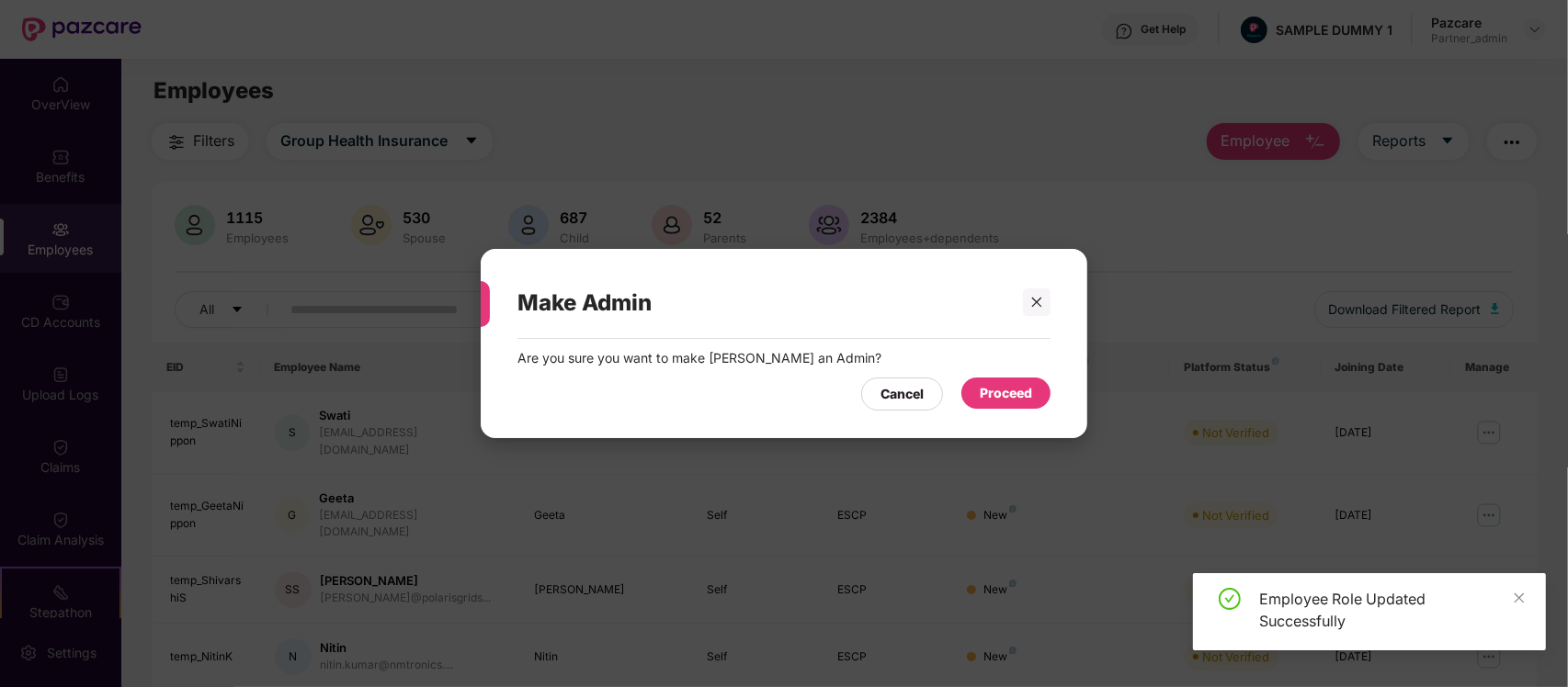
click at [997, 382] on div "Proceed" at bounding box center [1006, 392] width 89 height 31
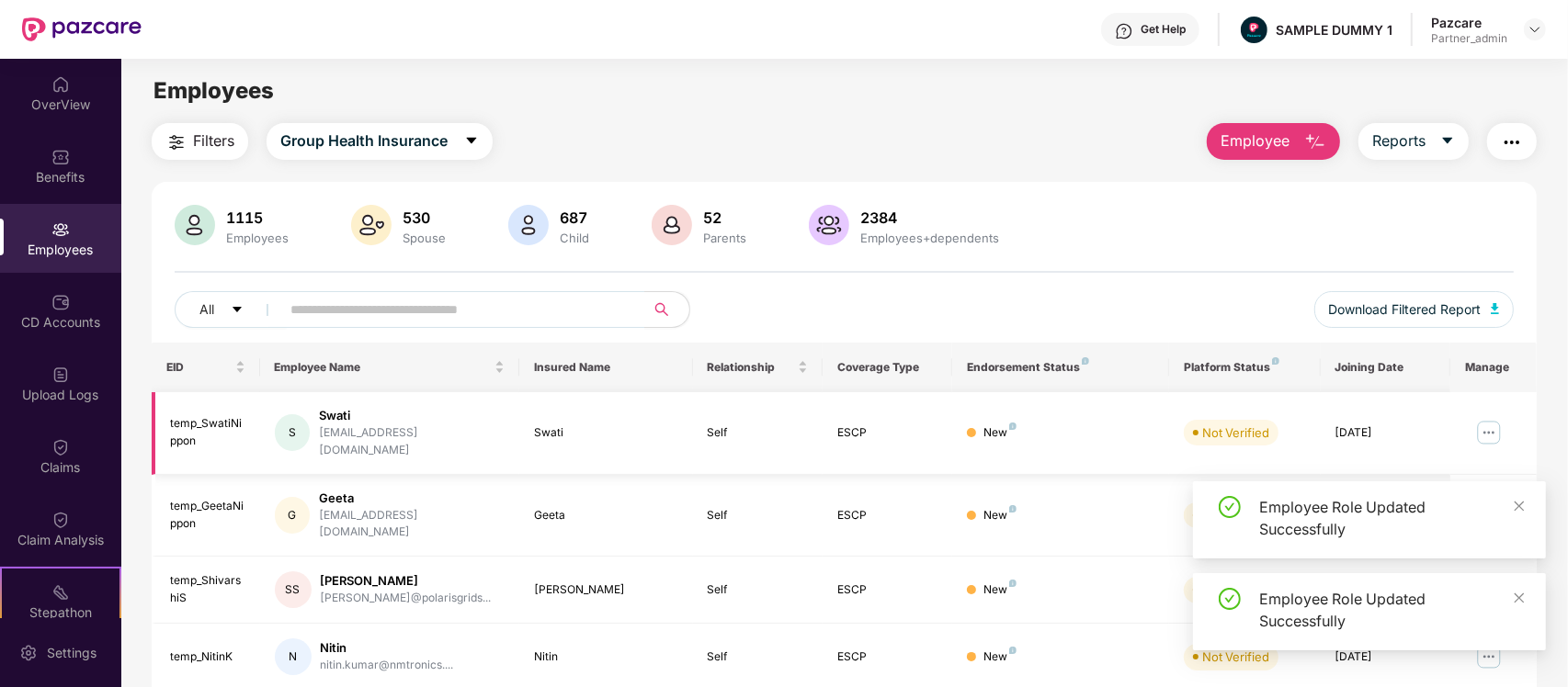
click at [1486, 429] on img at bounding box center [1489, 432] width 29 height 29
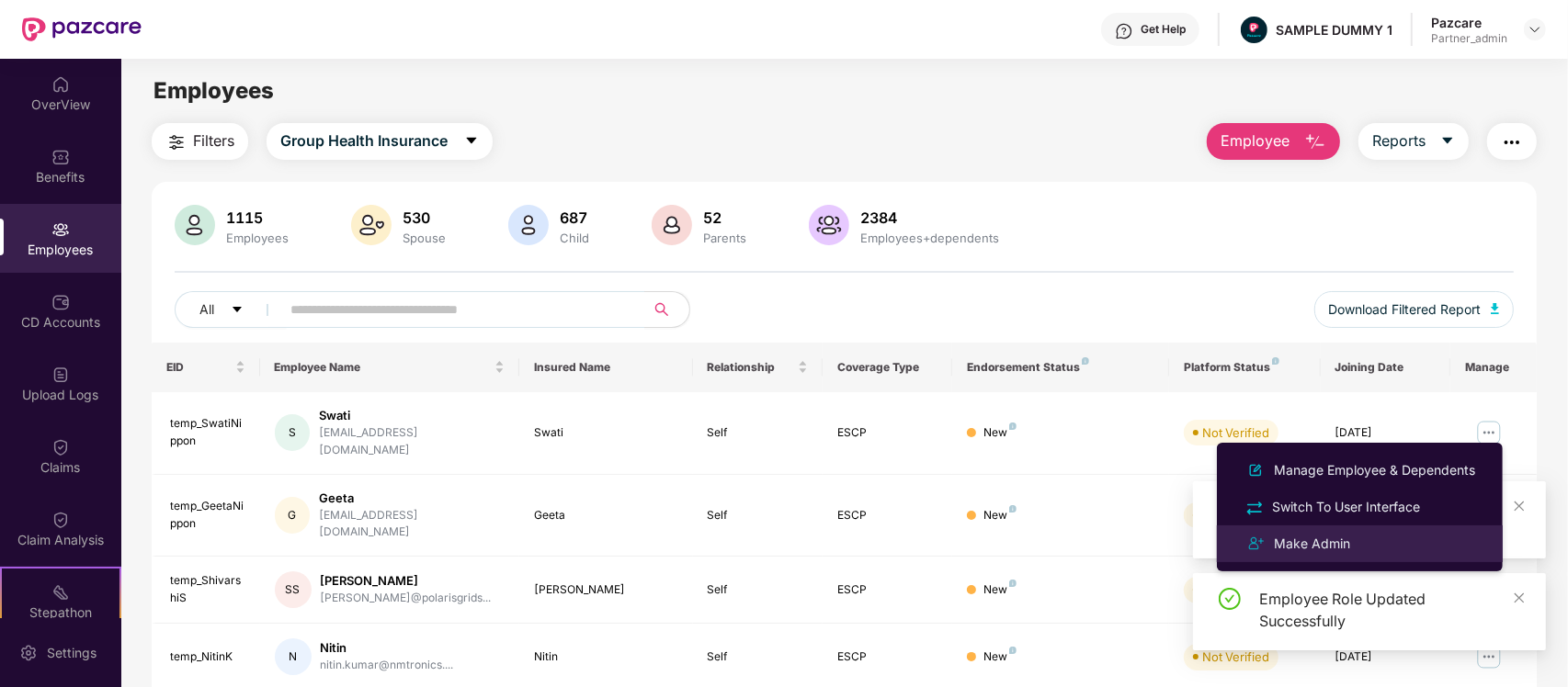
click at [1342, 535] on div "Make Admin" at bounding box center [1312, 544] width 84 height 20
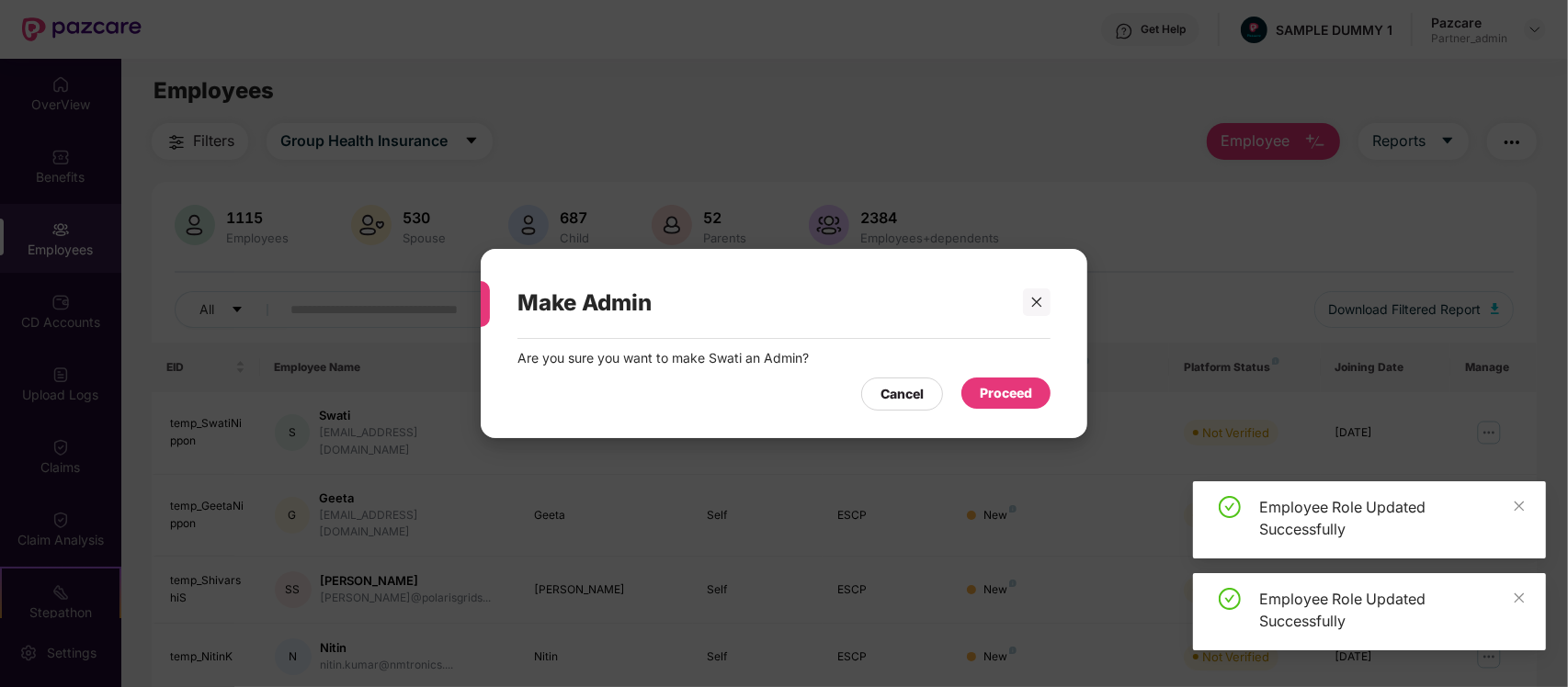
click at [1003, 382] on div "Proceed" at bounding box center [1006, 392] width 89 height 31
